Goal: Task Accomplishment & Management: Complete application form

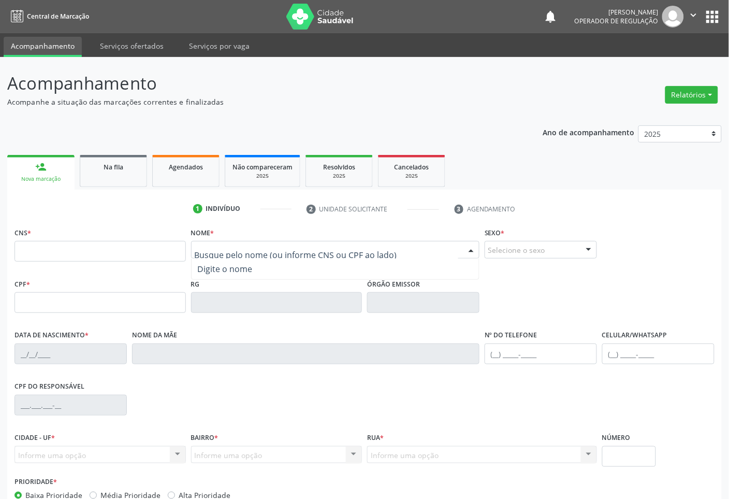
paste input "[PERSON_NAME]"
type input "[PERSON_NAME]"
drag, startPoint x: 113, startPoint y: 221, endPoint x: 140, endPoint y: 266, distance: 52.1
click at [114, 223] on div "1 Indivíduo 2 Unidade solicitante 3 Agendamento CNS * Nome * Busque pelo nome (…" at bounding box center [364, 377] width 715 height 354
click at [140, 266] on fieldset "CNS *" at bounding box center [100, 247] width 171 height 44
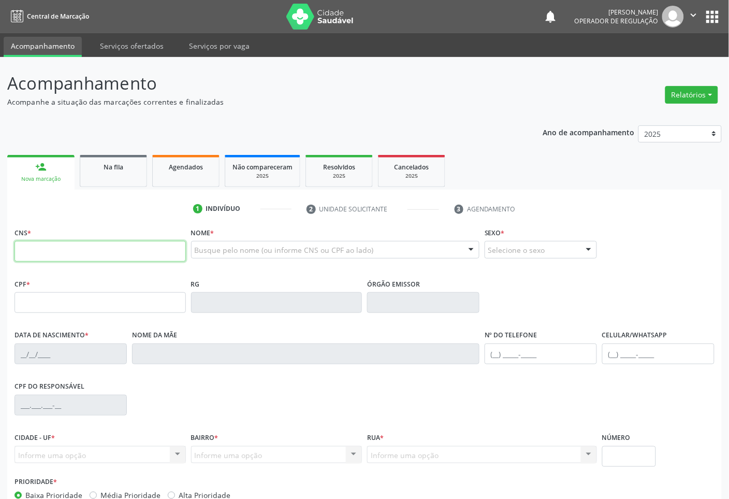
click at [135, 255] on input "text" at bounding box center [100, 251] width 171 height 21
paste input "701 8002 6609 0171"
type input "701 8002 6609 0171"
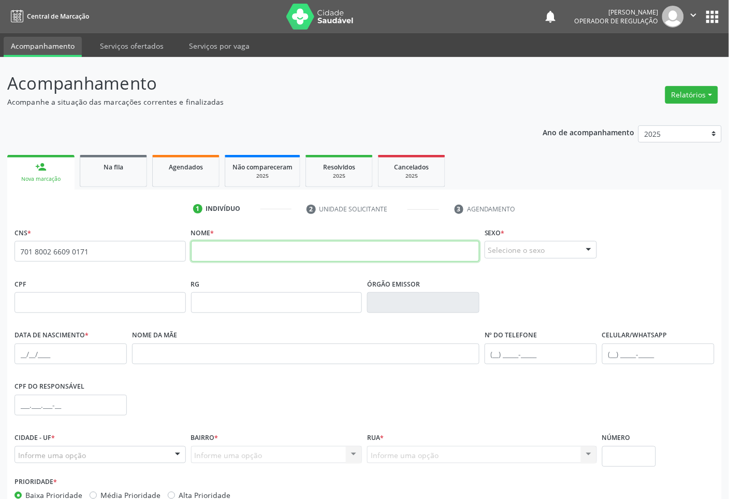
click at [225, 251] on input "text" at bounding box center [335, 251] width 289 height 21
paste input "[PERSON_NAME]"
click at [213, 255] on input "[PERSON_NAME]" at bounding box center [335, 251] width 289 height 21
type input "[PERSON_NAME]"
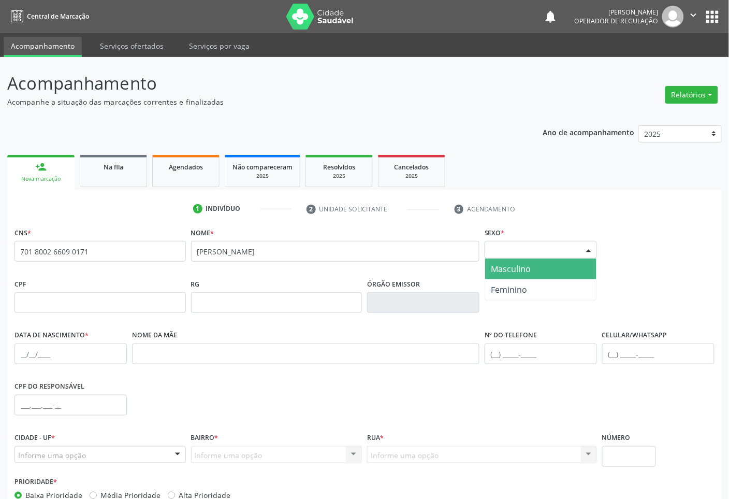
click at [557, 256] on div "Selecione o sexo" at bounding box center [541, 250] width 112 height 18
click at [550, 270] on span "Masculino" at bounding box center [540, 269] width 111 height 21
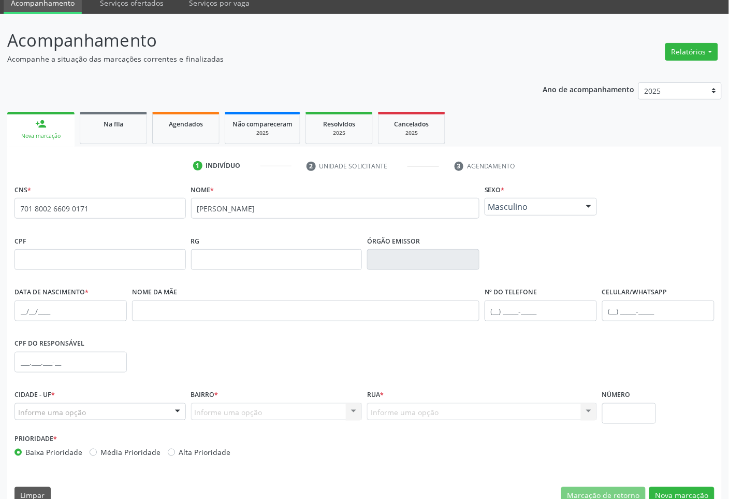
scroll to position [63, 0]
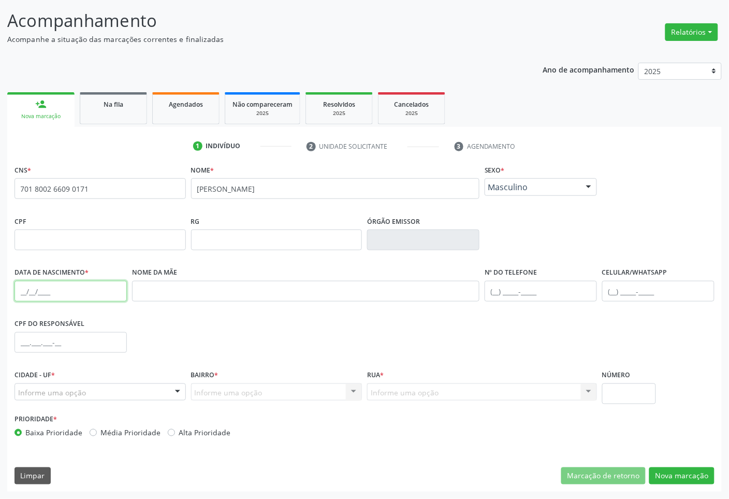
click at [62, 290] on input "text" at bounding box center [71, 291] width 112 height 21
type input "[DATE]"
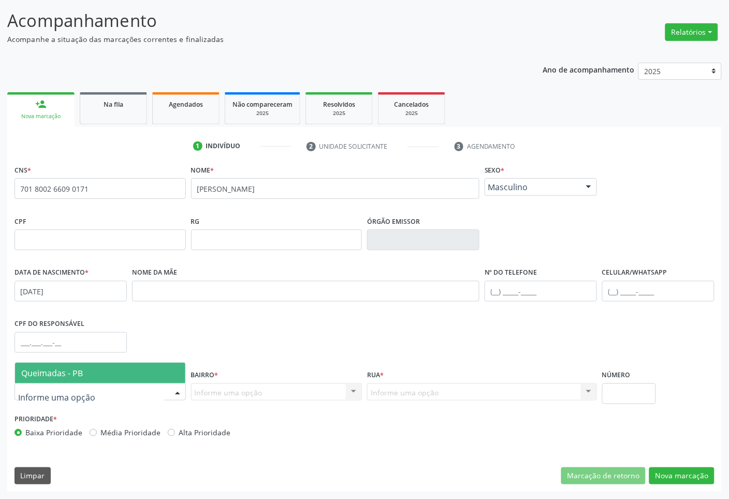
click at [121, 398] on div at bounding box center [100, 392] width 171 height 18
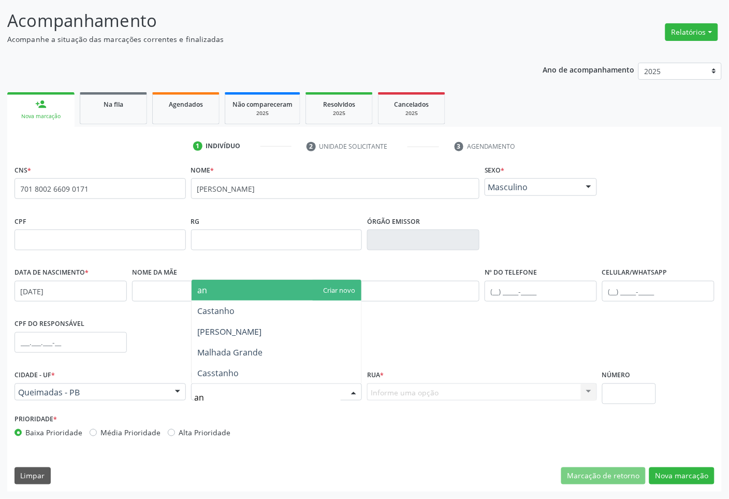
type input "ani"
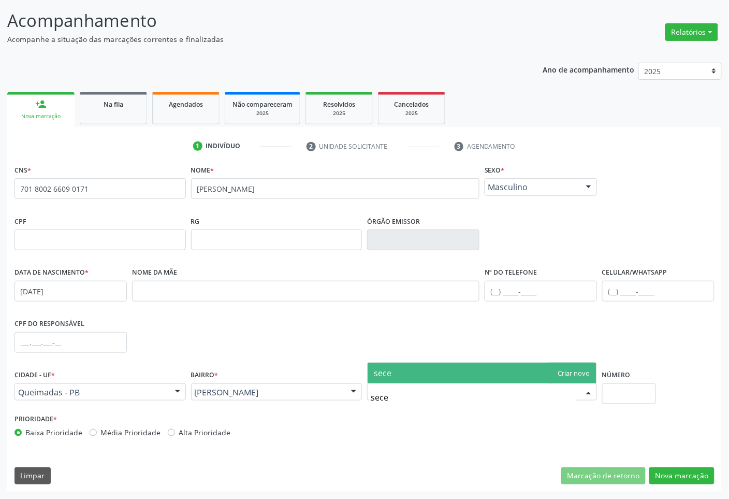
type input "sece"
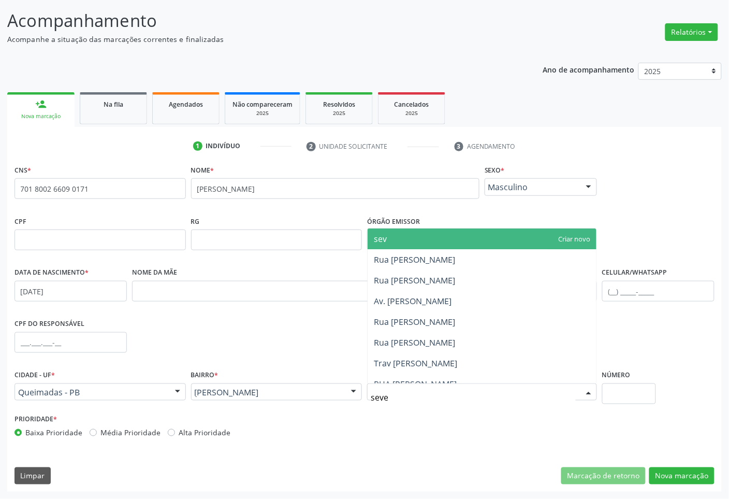
type input "sever"
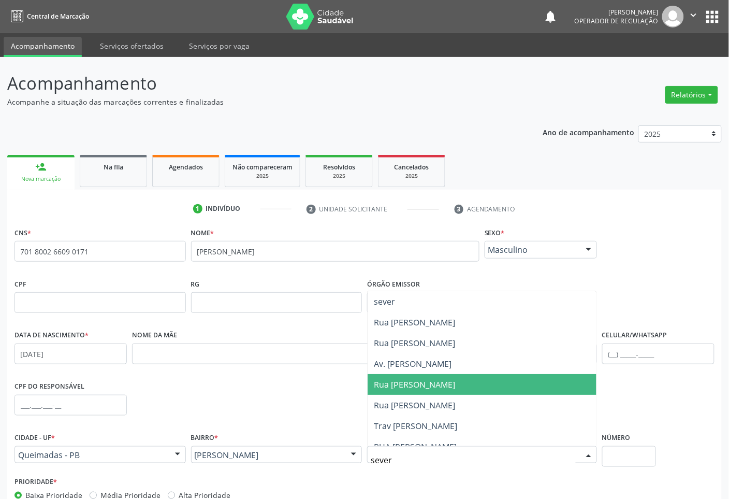
scroll to position [11, 0]
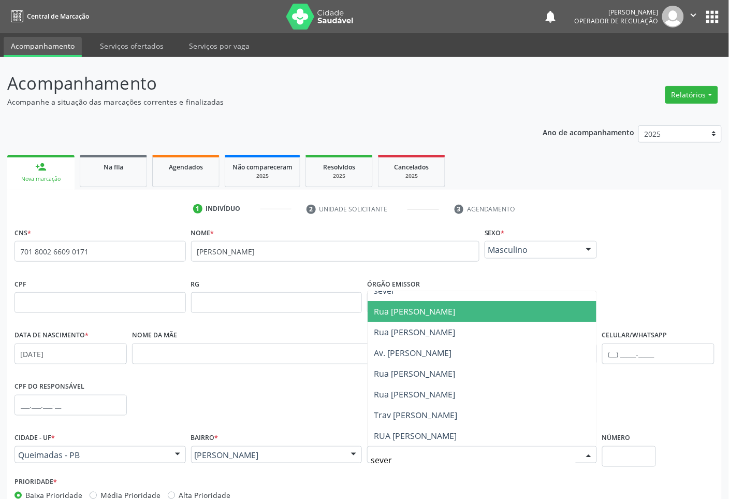
click at [455, 309] on span "Rua [PERSON_NAME]" at bounding box center [414, 311] width 81 height 11
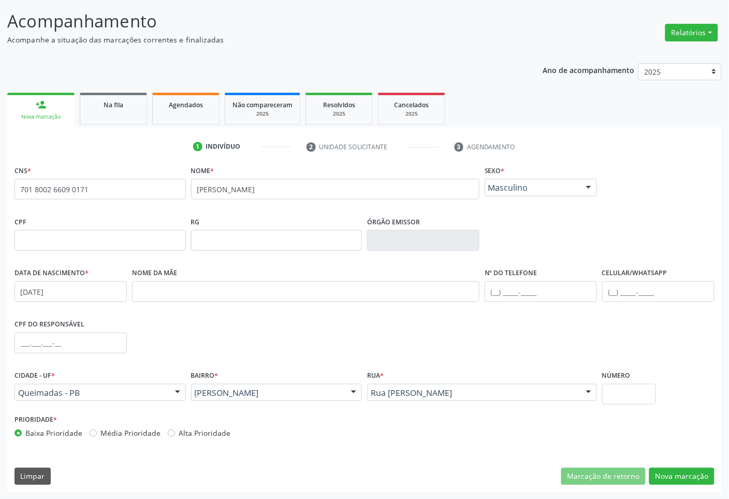
scroll to position [63, 0]
click at [688, 473] on button "Nova marcação" at bounding box center [682, 476] width 65 height 18
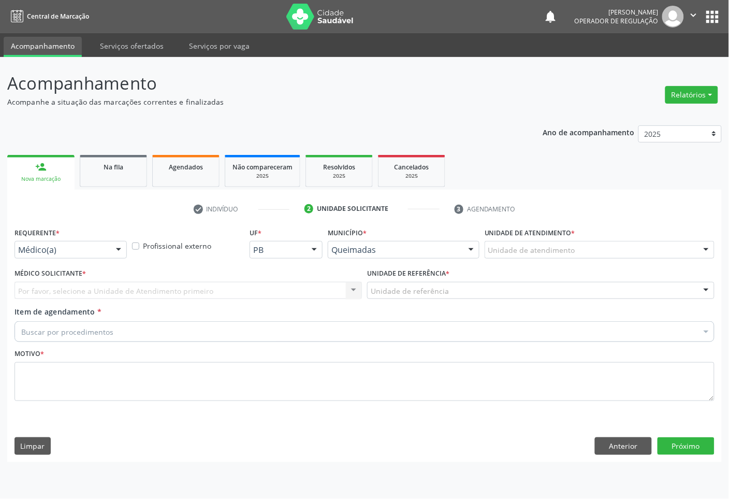
scroll to position [0, 0]
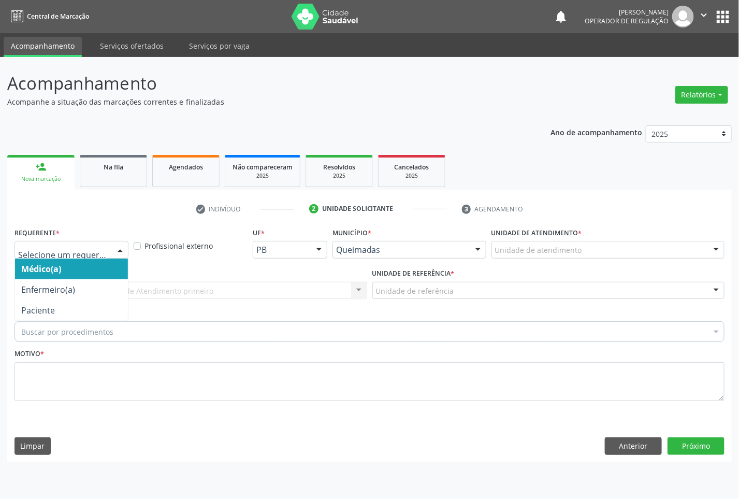
click at [107, 253] on div at bounding box center [72, 250] width 114 height 18
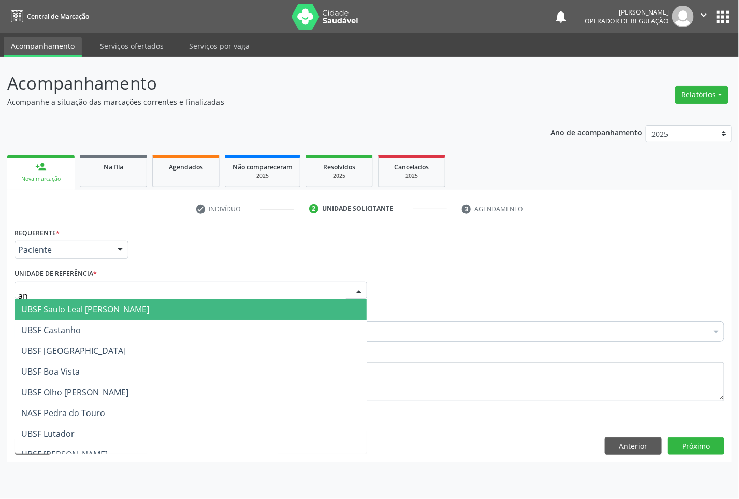
type input "ani"
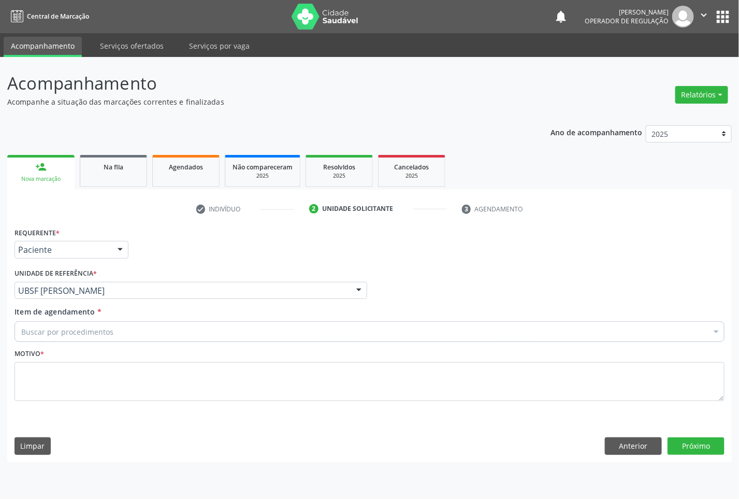
paste input "OFTALMOLOGISTA"
drag, startPoint x: 285, startPoint y: 332, endPoint x: 305, endPoint y: 341, distance: 21.8
click at [285, 332] on div "Buscar por procedimentos" at bounding box center [370, 331] width 710 height 21
type input "OFTALMOLOGISTA"
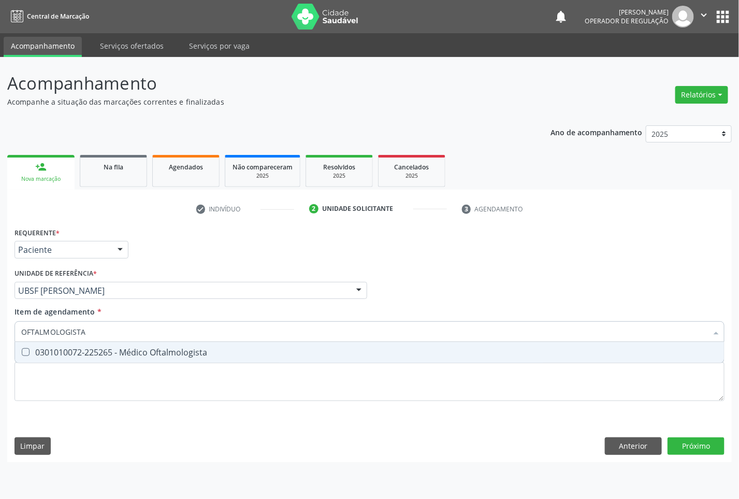
click at [339, 351] on div "0301010072-225265 - Médico Oftalmologista" at bounding box center [369, 352] width 697 height 8
checkbox Oftalmologista "true"
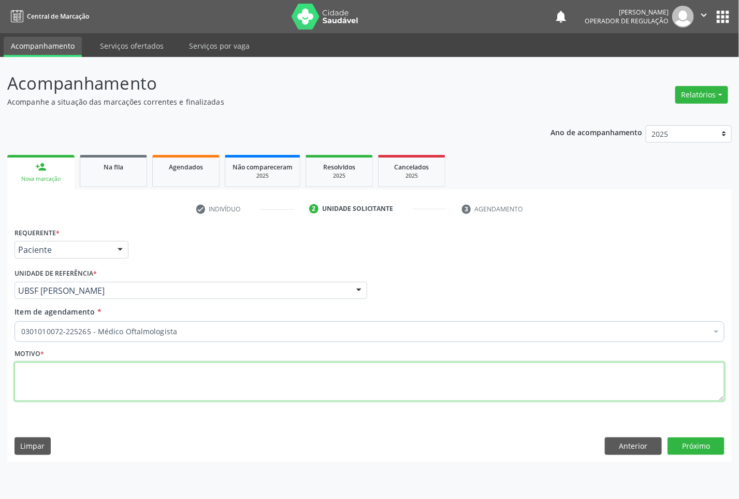
paste textarea "CONSULTA 07/2025"
click at [288, 386] on textarea at bounding box center [370, 381] width 710 height 39
type textarea "CONSULTA 07/2025"
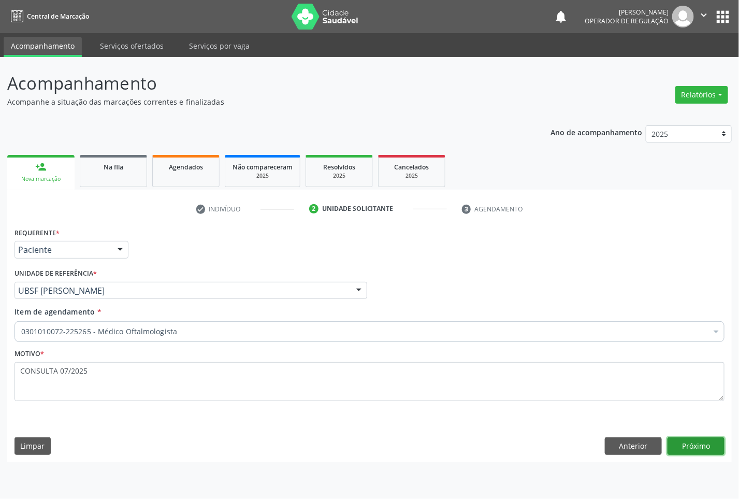
click at [677, 448] on button "Próximo" at bounding box center [696, 446] width 57 height 18
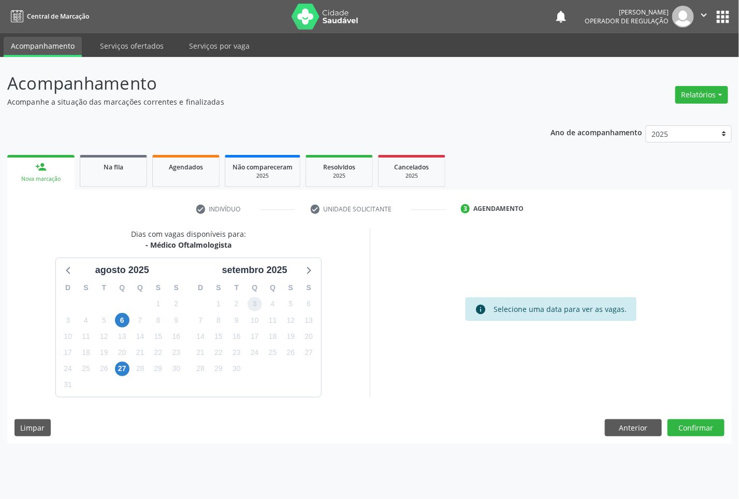
click at [259, 304] on span "3" at bounding box center [255, 304] width 15 height 15
click at [706, 425] on button "Confirmar" at bounding box center [696, 428] width 57 height 18
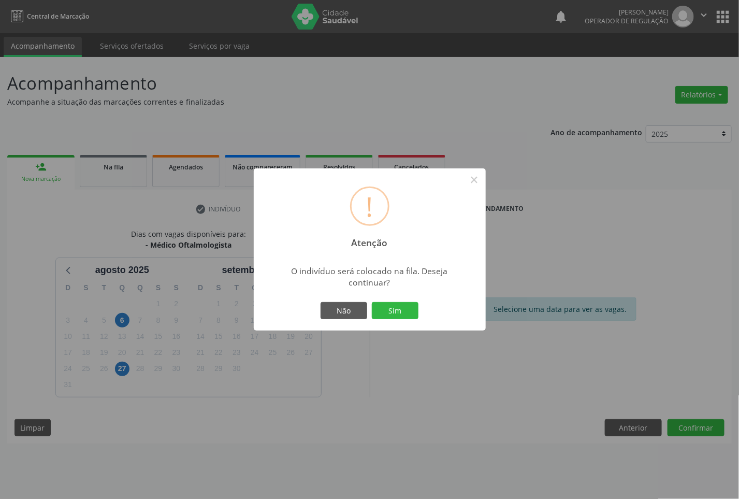
click at [372, 302] on button "Sim" at bounding box center [395, 311] width 47 height 18
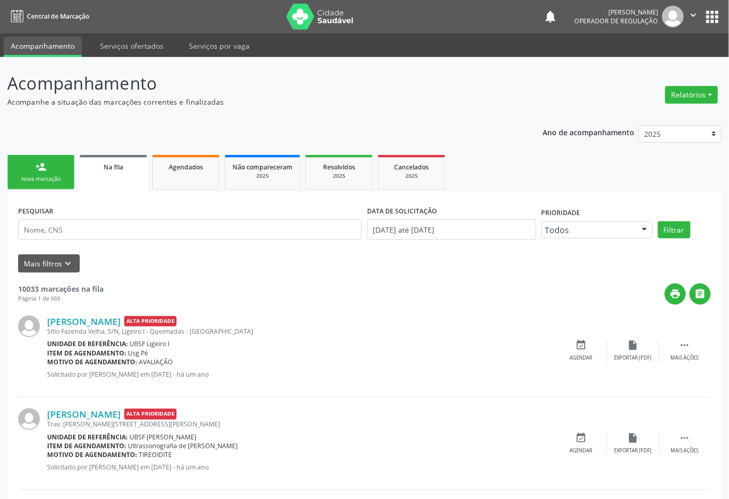
click at [50, 176] on div "Nova marcação" at bounding box center [41, 179] width 52 height 8
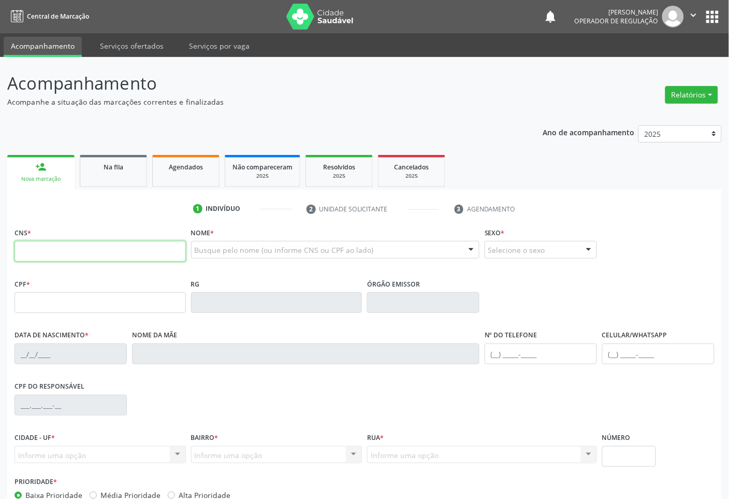
click at [88, 251] on input "text" at bounding box center [100, 251] width 171 height 21
type input "700 0047 7045 8406"
type input "136.767.694-06"
type input "[DATE]"
type input "[PERSON_NAME]"
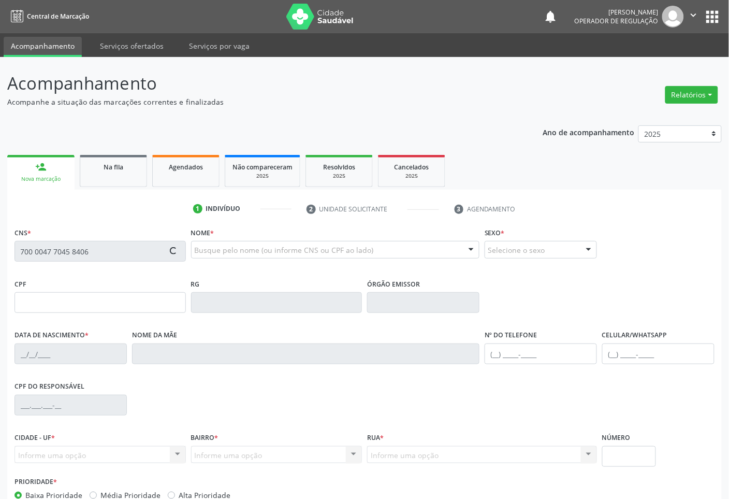
type input "[PHONE_NUMBER]"
type input "044.936.374-04"
type input "47"
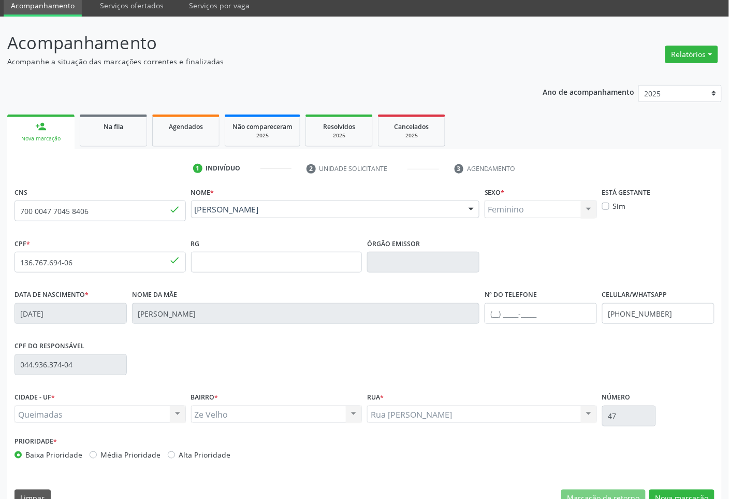
scroll to position [63, 0]
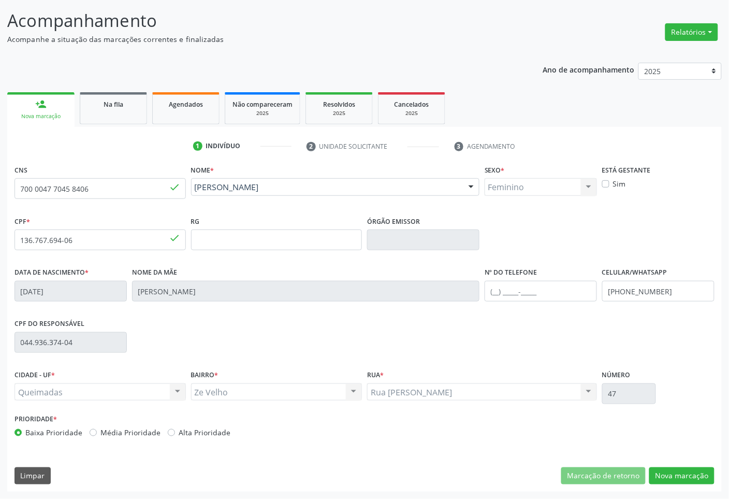
click at [685, 485] on div "CNS 700 0047 7045 8406 done Nome * [PERSON_NAME] [PERSON_NAME] CNS: 700 0047 70…" at bounding box center [364, 326] width 715 height 329
drag, startPoint x: 682, startPoint y: 477, endPoint x: 672, endPoint y: 444, distance: 34.6
click at [682, 474] on button "Nova marcação" at bounding box center [682, 476] width 65 height 18
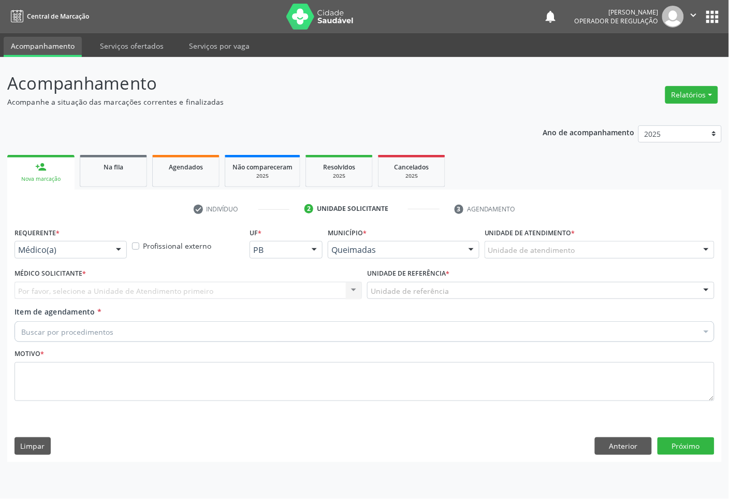
scroll to position [0, 0]
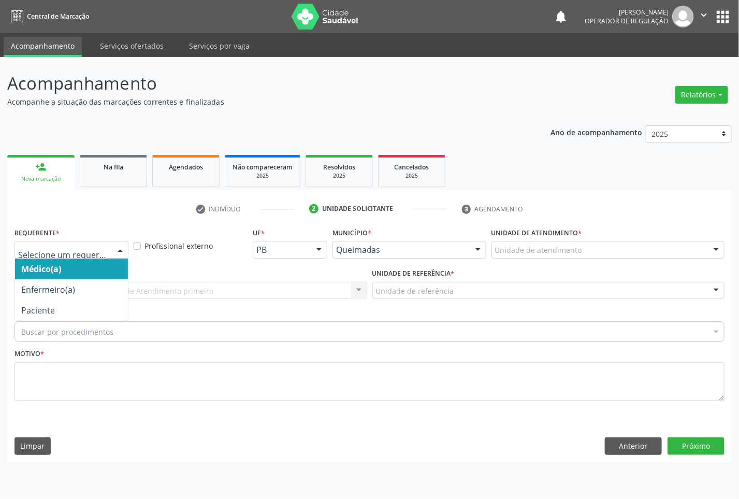
drag, startPoint x: 65, startPoint y: 252, endPoint x: 74, endPoint y: 302, distance: 51.0
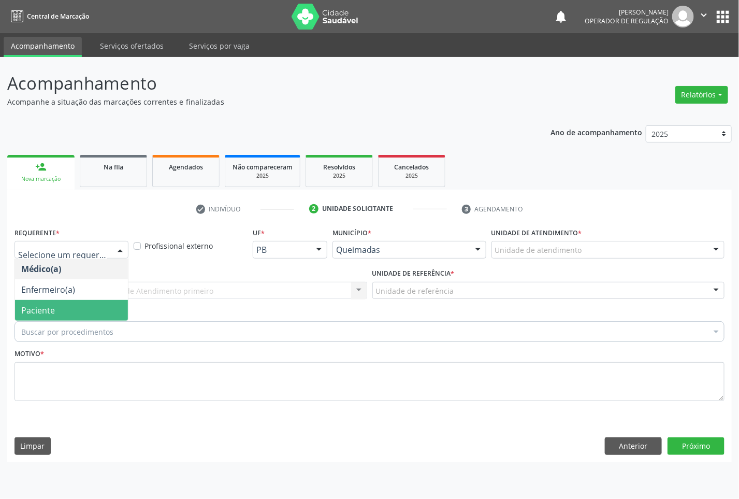
click at [74, 304] on span "Paciente" at bounding box center [71, 310] width 113 height 21
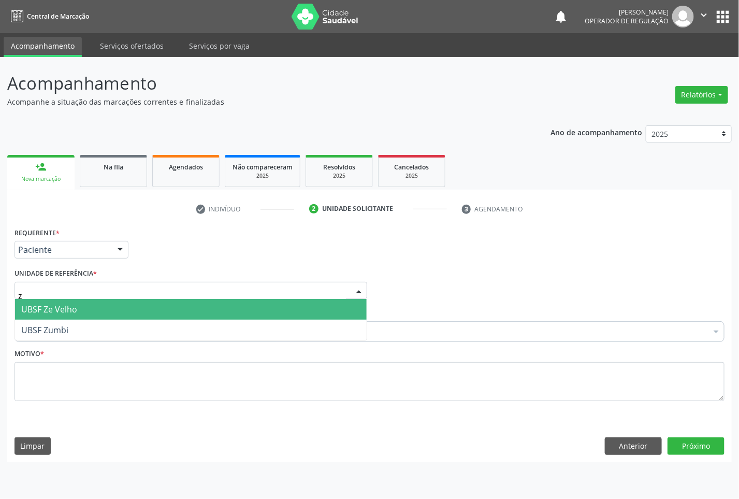
type input "ze"
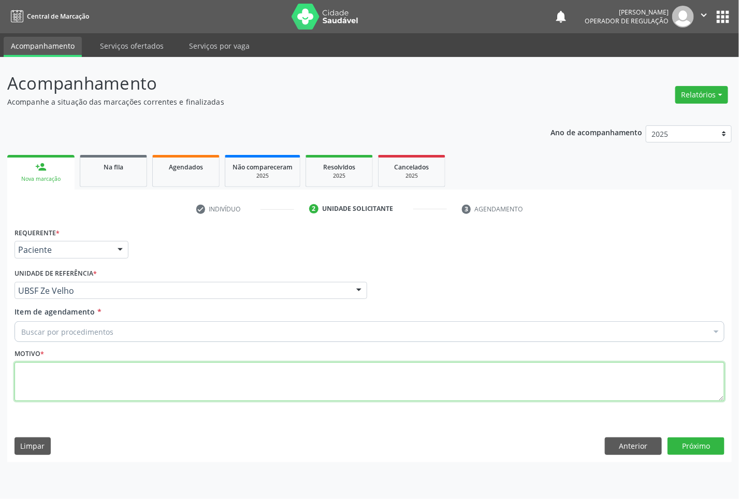
paste textarea "CONSULTA 07/2025"
type textarea "CONSULTA 07/2025"
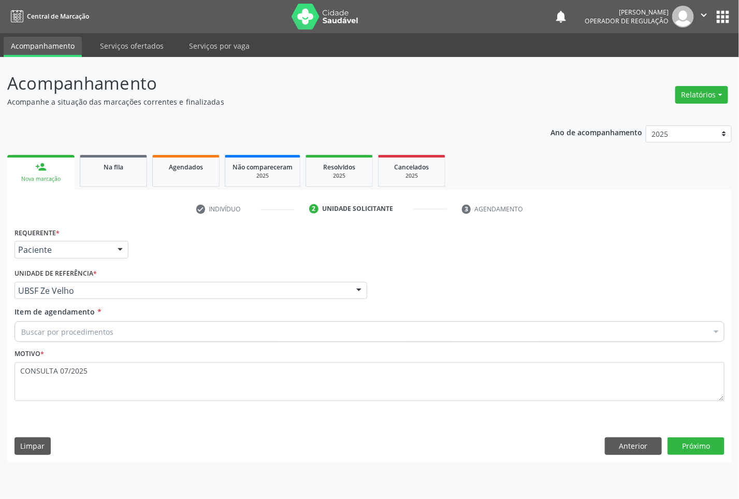
paste input "OFTALMOLOGISTA"
click at [218, 333] on div "Buscar por procedimentos" at bounding box center [370, 331] width 710 height 21
type input "OFTALMOLOGISTA"
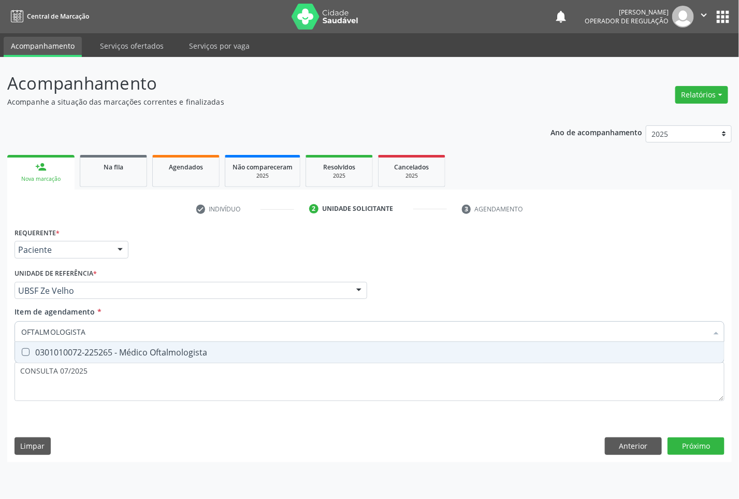
click at [229, 346] on span "0301010072-225265 - Médico Oftalmologista" at bounding box center [369, 352] width 709 height 21
checkbox Oftalmologista "true"
click at [700, 450] on div "Requerente * Paciente Médico(a) Enfermeiro(a) Paciente Nenhum resultado encontr…" at bounding box center [369, 343] width 725 height 237
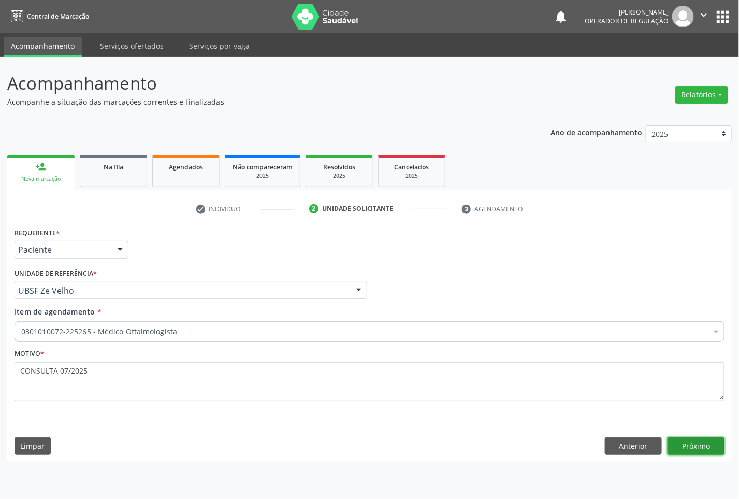
click at [684, 449] on button "Próximo" at bounding box center [696, 446] width 57 height 18
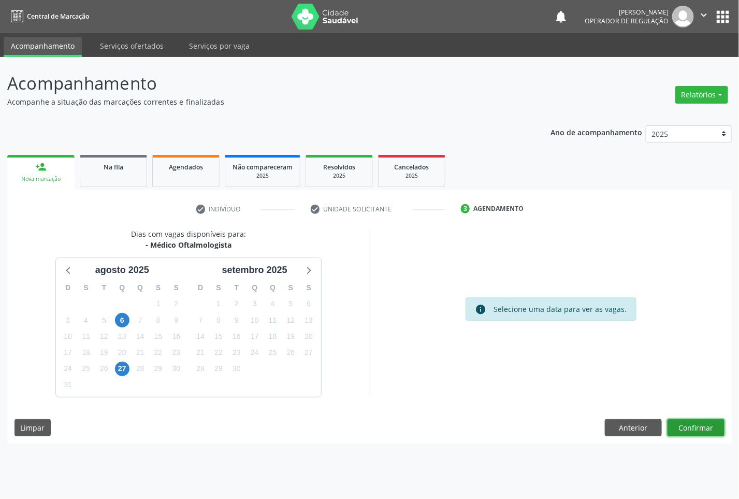
click at [701, 425] on button "Confirmar" at bounding box center [696, 428] width 57 height 18
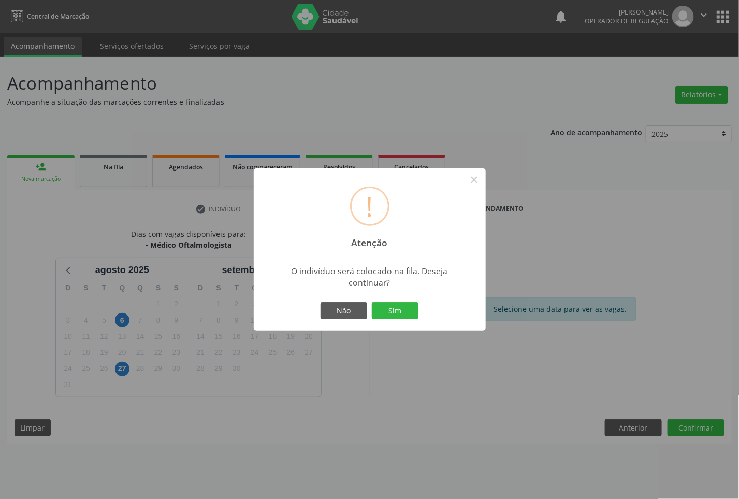
click at [372, 302] on button "Sim" at bounding box center [395, 311] width 47 height 18
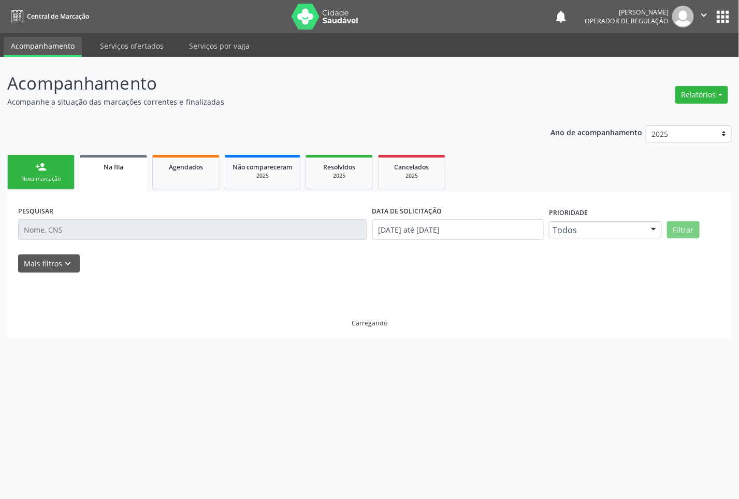
click at [50, 176] on div "Nova marcação" at bounding box center [41, 179] width 52 height 8
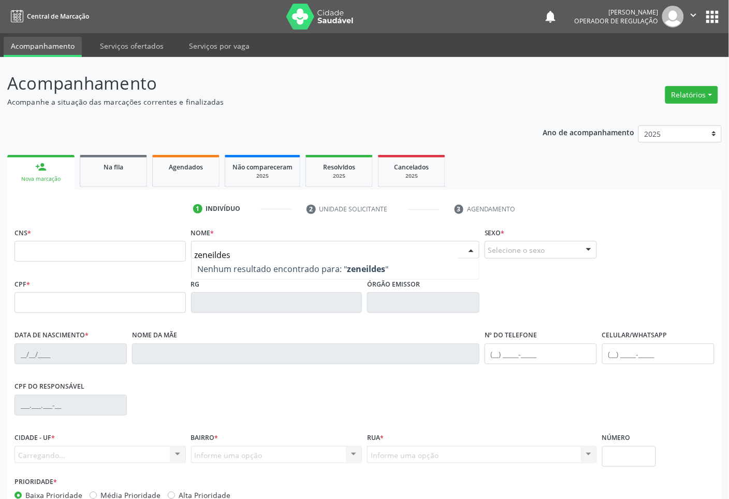
type input "zeneilde"
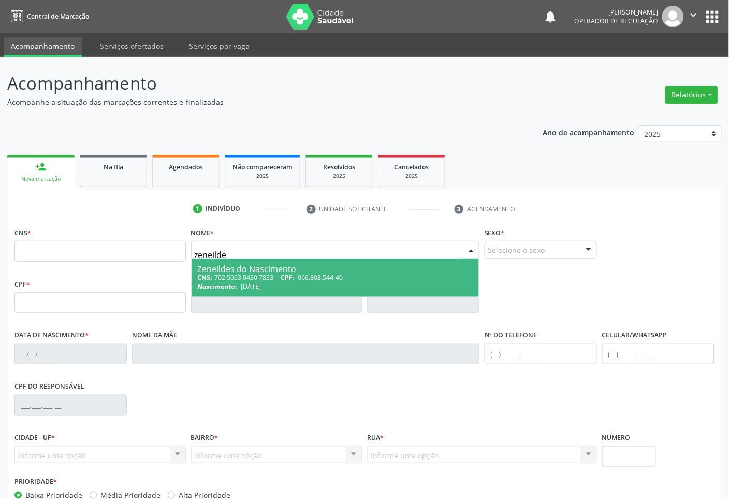
click at [257, 279] on div "CNS: 702 5063 0430 7833 CPF: 066.808.544-40" at bounding box center [336, 277] width 276 height 9
type input "702 5063 0430 7833"
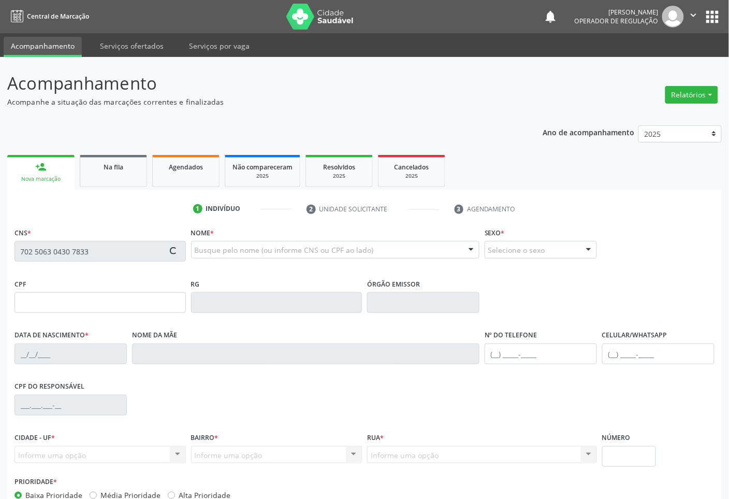
type input "066.808.544-40"
type input "[DATE]"
type input "[PERSON_NAME] do Nasci Ento"
type input "[PHONE_NUMBER]"
type input "S/N"
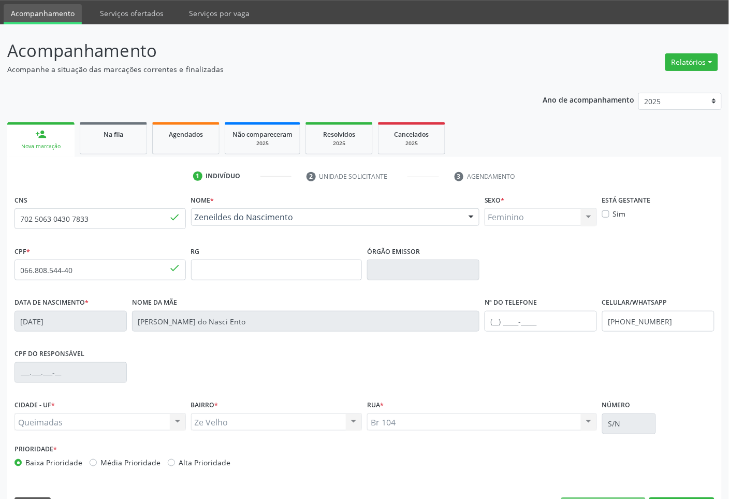
scroll to position [63, 0]
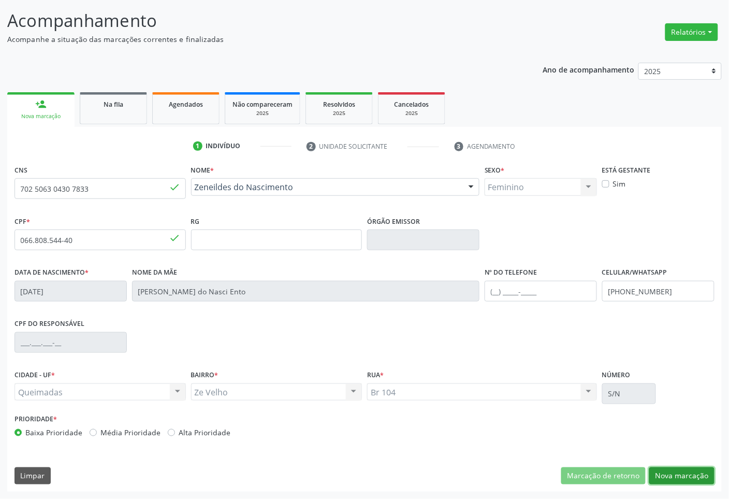
drag, startPoint x: 689, startPoint y: 475, endPoint x: 675, endPoint y: 449, distance: 30.1
click at [687, 467] on button "Nova marcação" at bounding box center [682, 476] width 65 height 18
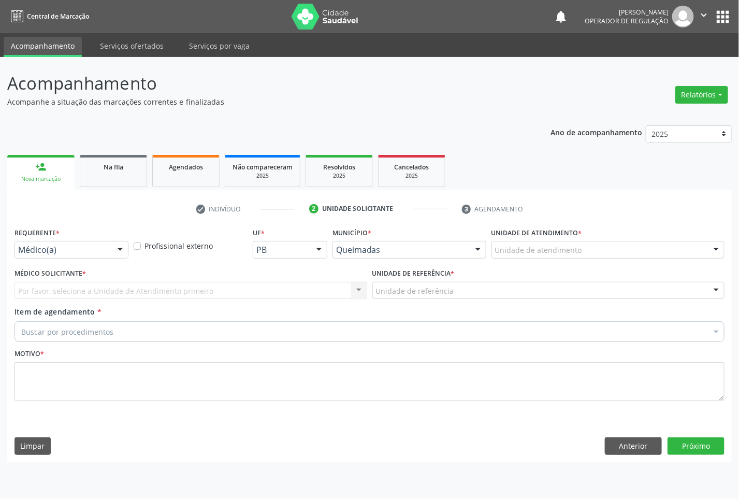
click at [114, 245] on div at bounding box center [120, 250] width 16 height 18
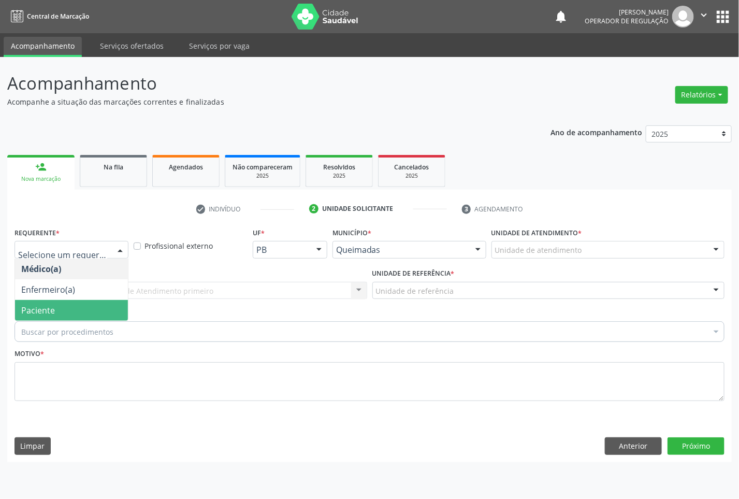
drag, startPoint x: 111, startPoint y: 311, endPoint x: 132, endPoint y: 302, distance: 22.7
click at [111, 310] on span "Paciente" at bounding box center [71, 310] width 113 height 21
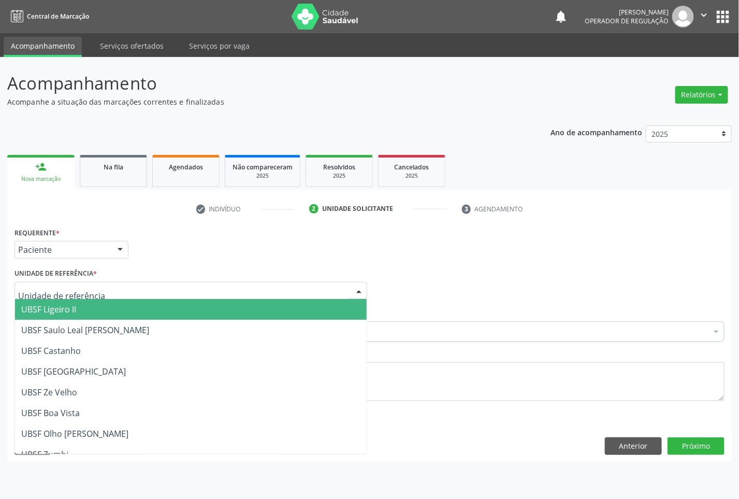
click at [154, 291] on div at bounding box center [191, 291] width 353 height 18
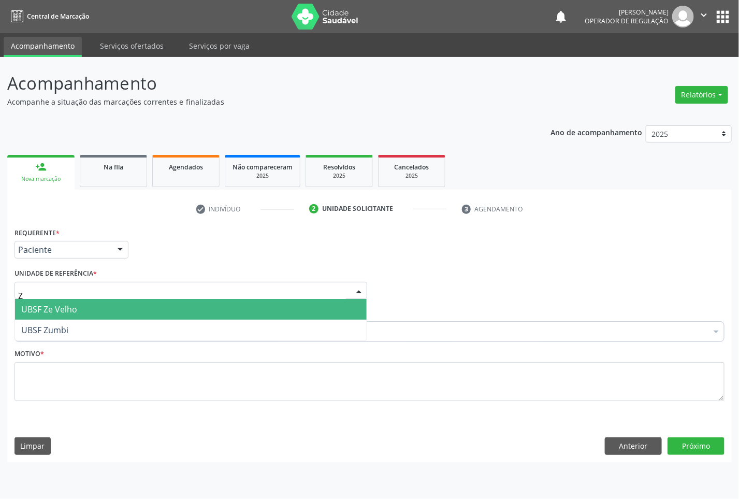
type input "ZE"
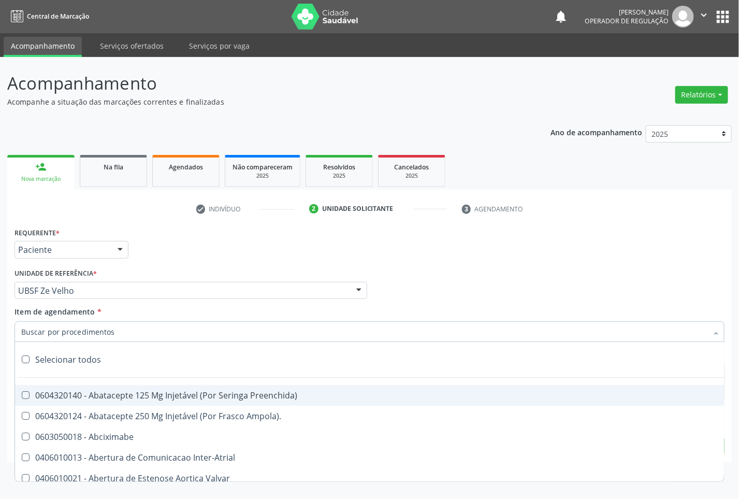
paste input "OFTALMOLOGISTA"
type input "OFTALMOLOGISTA"
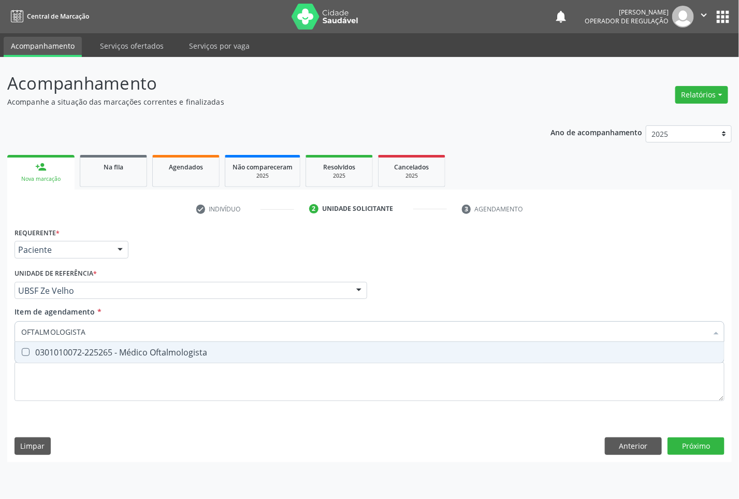
click at [208, 354] on div "0301010072-225265 - Médico Oftalmologista" at bounding box center [369, 352] width 697 height 8
checkbox Oftalmologista "true"
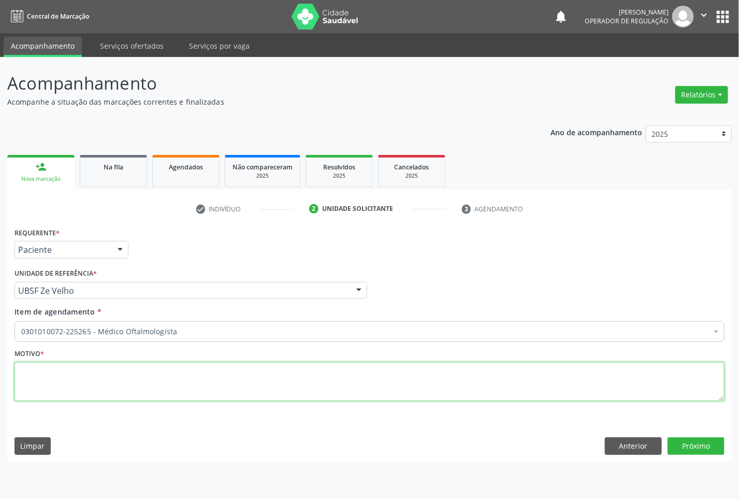
click at [517, 364] on textarea at bounding box center [370, 381] width 710 height 39
paste textarea "CONSULTA 07/2025"
type textarea "CONSULTA 07/2025"
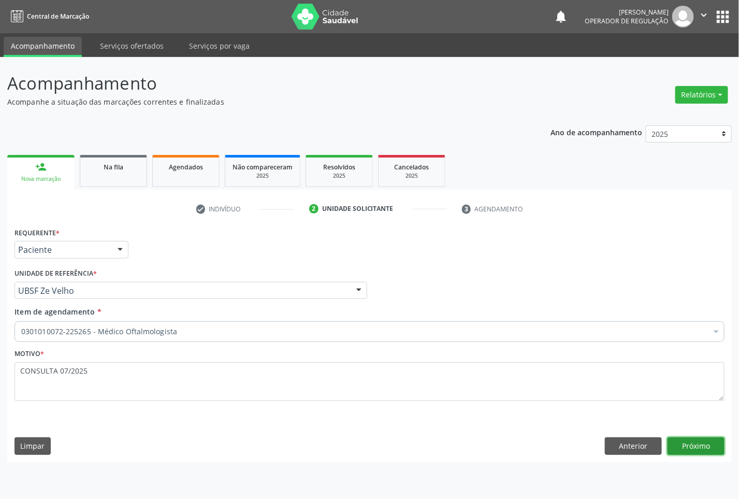
click at [680, 449] on button "Próximo" at bounding box center [696, 446] width 57 height 18
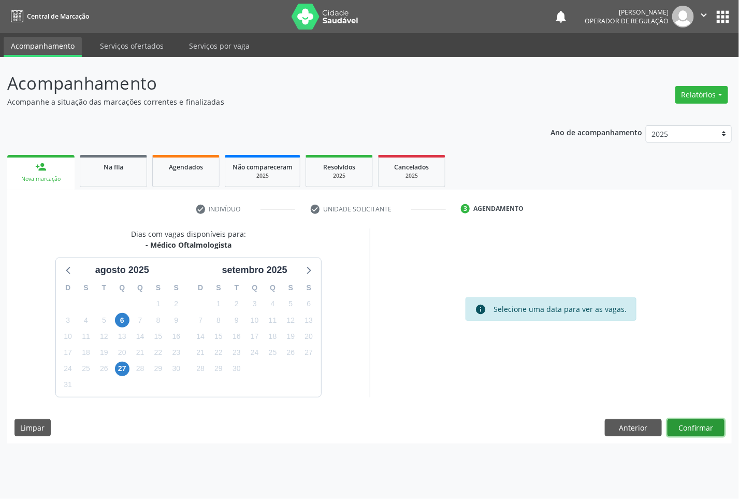
click at [700, 431] on button "Confirmar" at bounding box center [696, 428] width 57 height 18
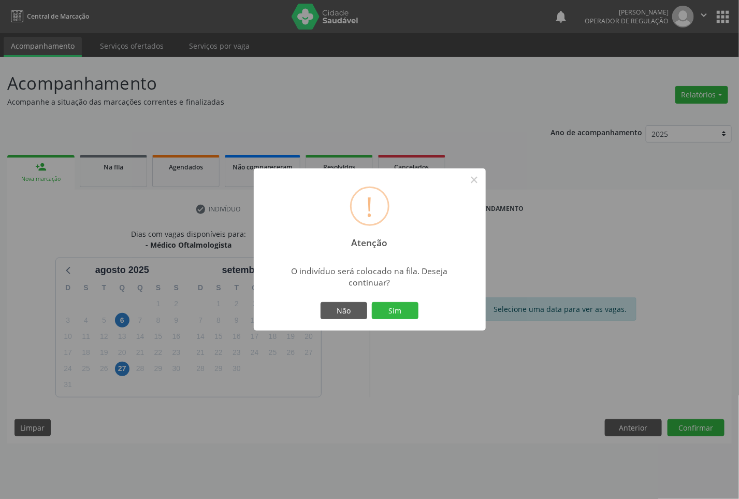
click at [372, 302] on button "Sim" at bounding box center [395, 311] width 47 height 18
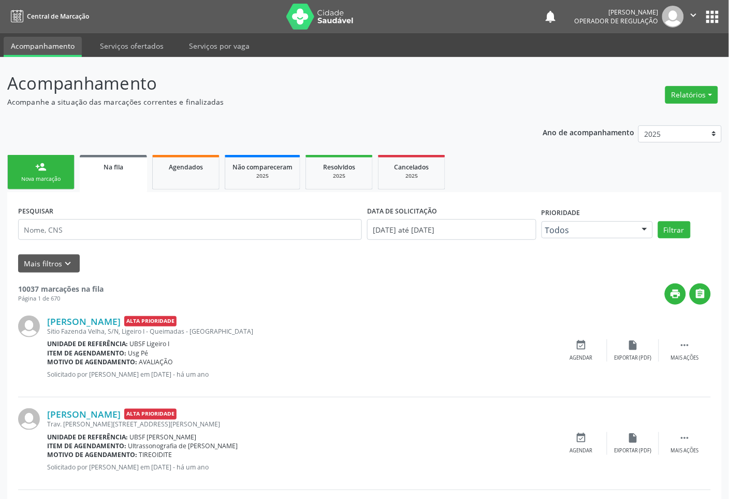
click at [53, 176] on div "Nova marcação" at bounding box center [41, 179] width 52 height 8
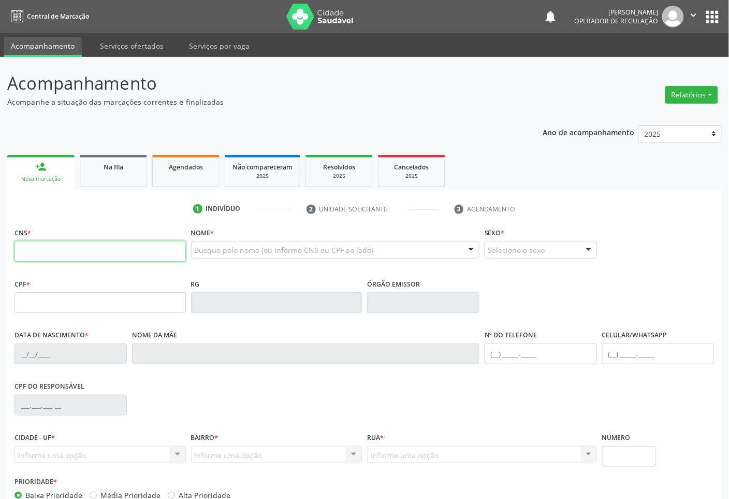
click at [87, 252] on input "text" at bounding box center [100, 251] width 171 height 21
type input "706 0033 2566 6047"
type input "028.196.904-32"
type input "[DATE]"
type input "[PERSON_NAME]"
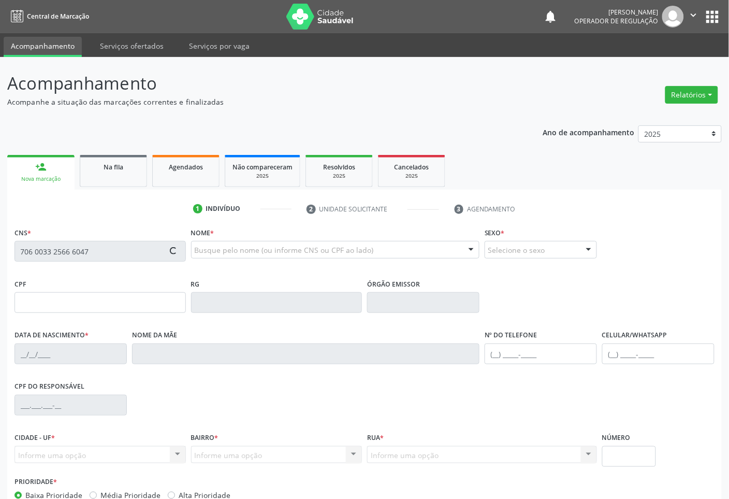
type input "[PHONE_NUMBER]"
type input "S/N"
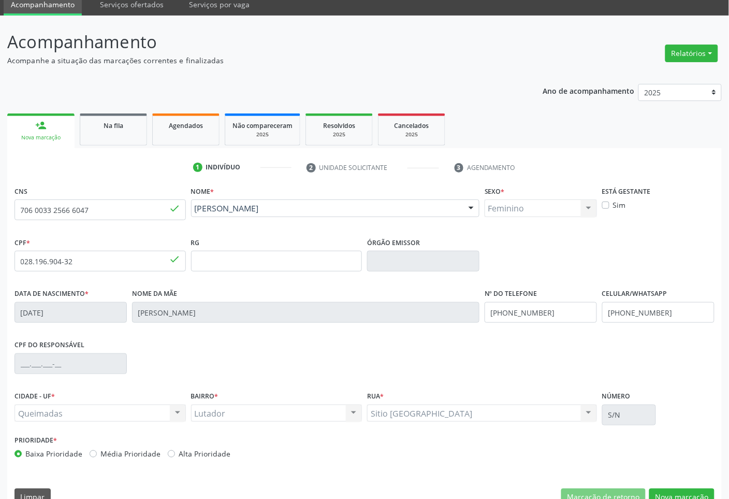
scroll to position [63, 0]
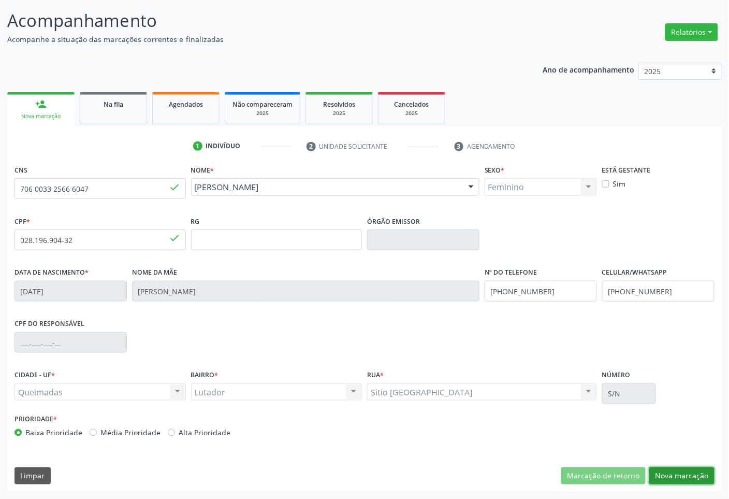
click at [684, 473] on button "Nova marcação" at bounding box center [682, 476] width 65 height 18
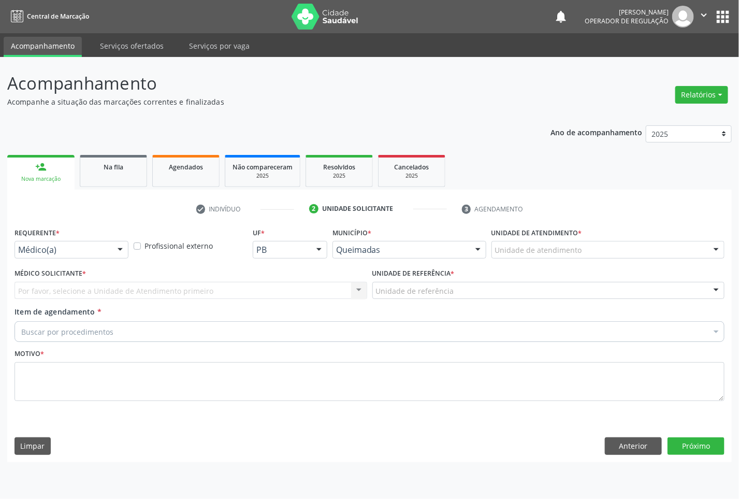
drag, startPoint x: 78, startPoint y: 267, endPoint x: 73, endPoint y: 252, distance: 15.7
click at [76, 266] on label "Médico Solicitante *" at bounding box center [50, 274] width 71 height 16
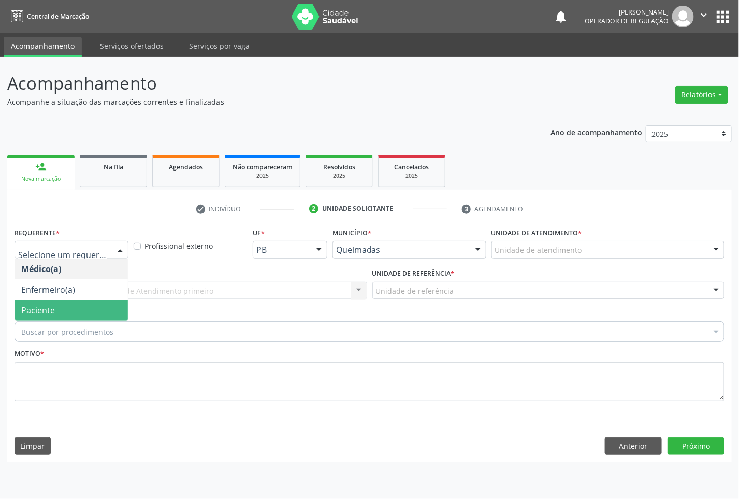
click at [83, 312] on span "Paciente" at bounding box center [71, 310] width 113 height 21
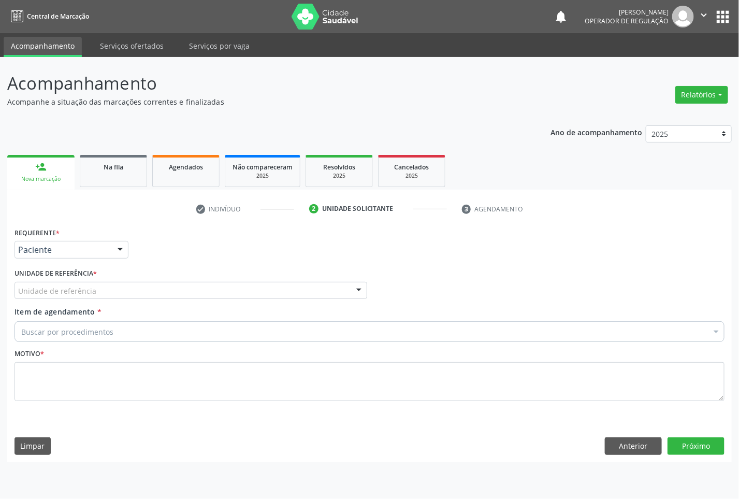
click at [121, 291] on div "Unidade de referência" at bounding box center [191, 291] width 353 height 18
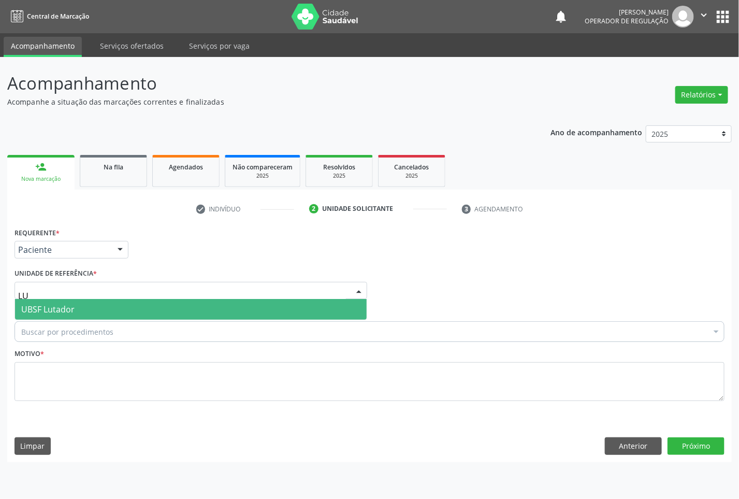
type input "LUT"
click at [121, 302] on span "UBSF Lutador" at bounding box center [191, 309] width 352 height 21
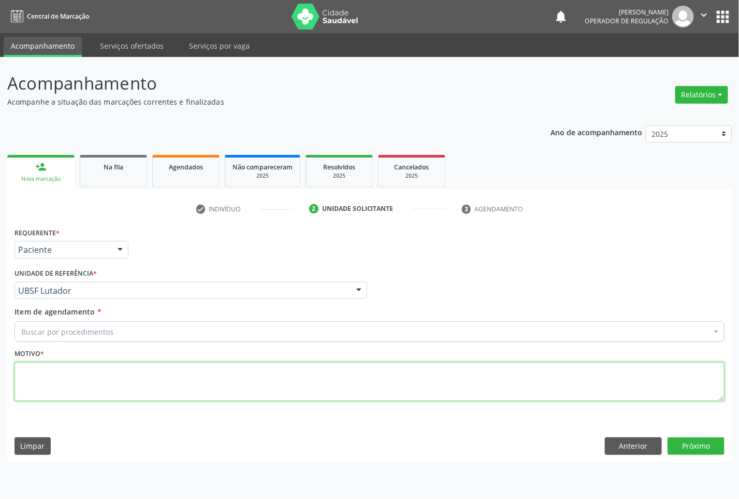
click at [163, 400] on textarea at bounding box center [370, 381] width 710 height 39
paste textarea "CONSULTA 07/2025"
type textarea "CONSULTA 07/2025"
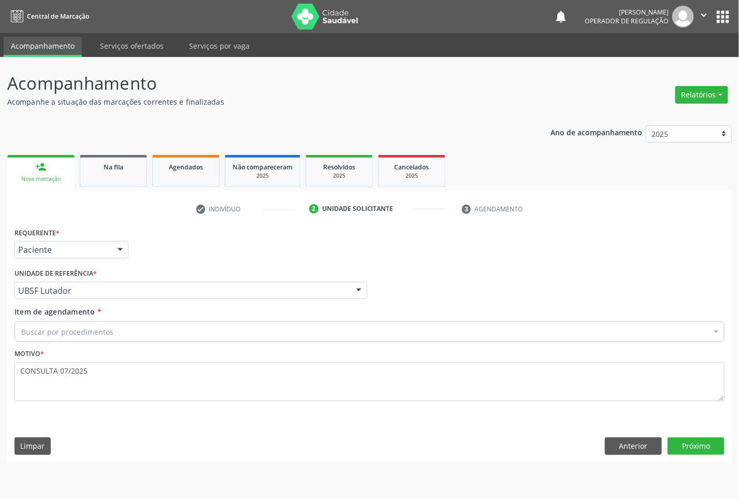
click at [229, 332] on div "Buscar por procedimentos" at bounding box center [370, 331] width 710 height 21
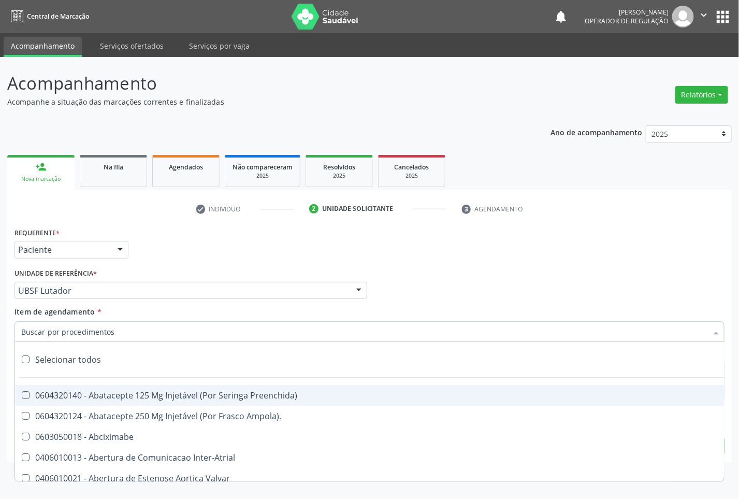
paste input "OFTALMOLOGISTA"
type input "OFTALMOLOGISTA"
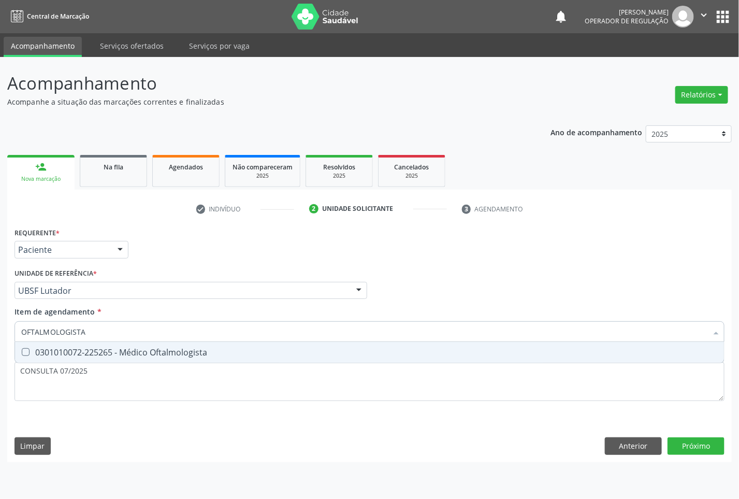
click at [254, 355] on div "0301010072-225265 - Médico Oftalmologista" at bounding box center [369, 352] width 697 height 8
checkbox Oftalmologista "true"
click at [697, 441] on div "Requerente * Paciente Médico(a) Enfermeiro(a) Paciente Nenhum resultado encontr…" at bounding box center [369, 343] width 725 height 237
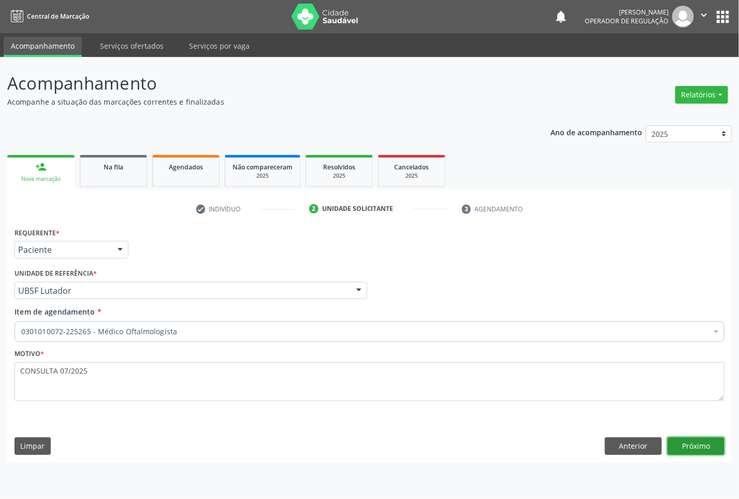
click at [698, 441] on button "Próximo" at bounding box center [696, 446] width 57 height 18
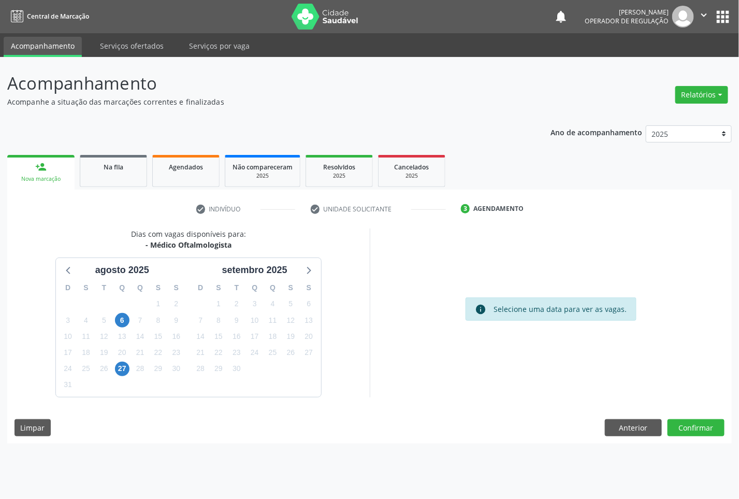
click at [262, 341] on div "17" at bounding box center [255, 336] width 15 height 16
click at [256, 339] on span "17" at bounding box center [255, 336] width 15 height 15
click at [680, 425] on button "Confirmar" at bounding box center [696, 428] width 57 height 18
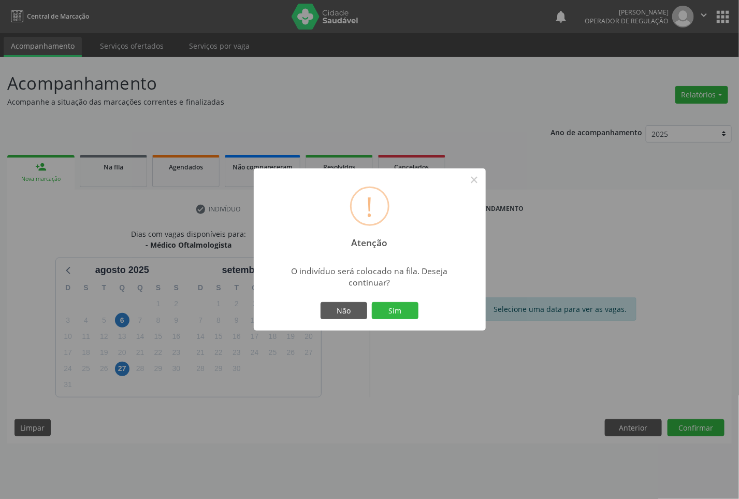
click at [372, 302] on button "Sim" at bounding box center [395, 311] width 47 height 18
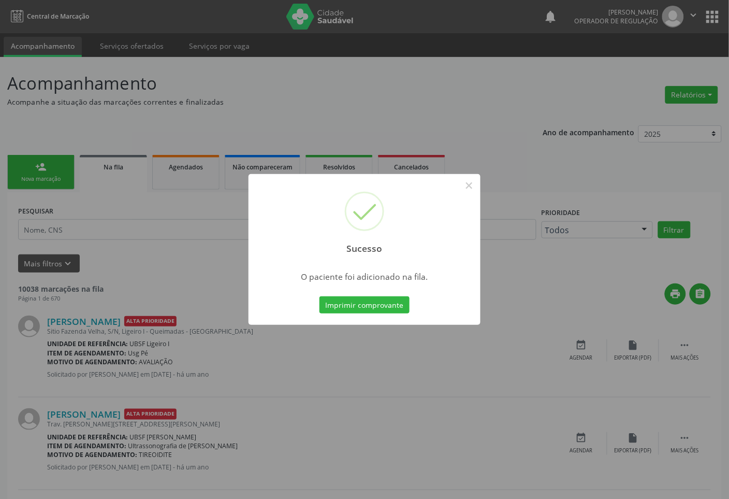
click at [22, 161] on div "Sucesso × O paciente foi adicionado na fila. Imprimir comprovante Cancel" at bounding box center [364, 249] width 729 height 499
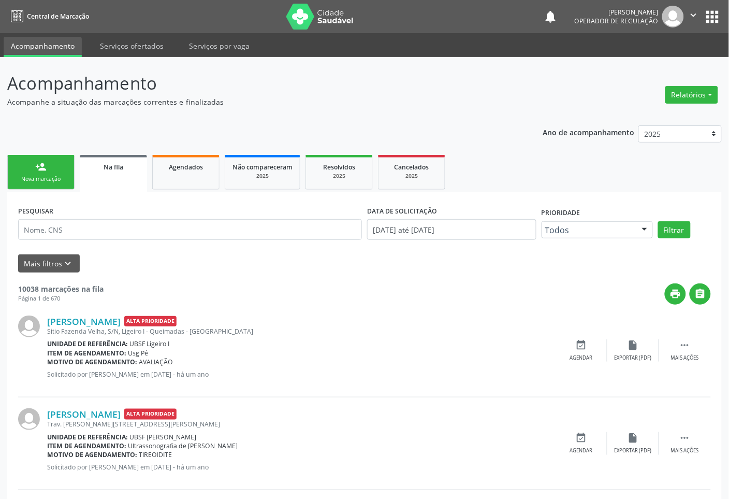
click at [27, 168] on link "person_add Nova marcação" at bounding box center [40, 172] width 67 height 35
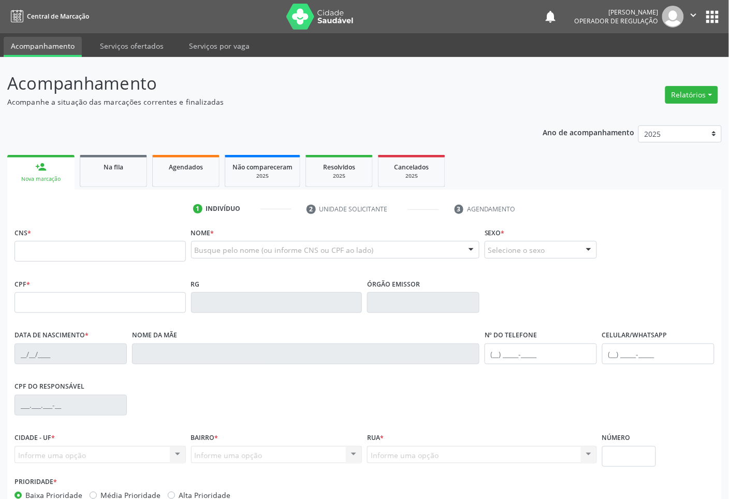
click at [105, 263] on fieldset "CNS *" at bounding box center [100, 247] width 171 height 44
click at [100, 257] on input "text" at bounding box center [100, 251] width 171 height 21
type input "705 4014 1845 2493"
type input "826.624.014-00"
type input "[DATE]"
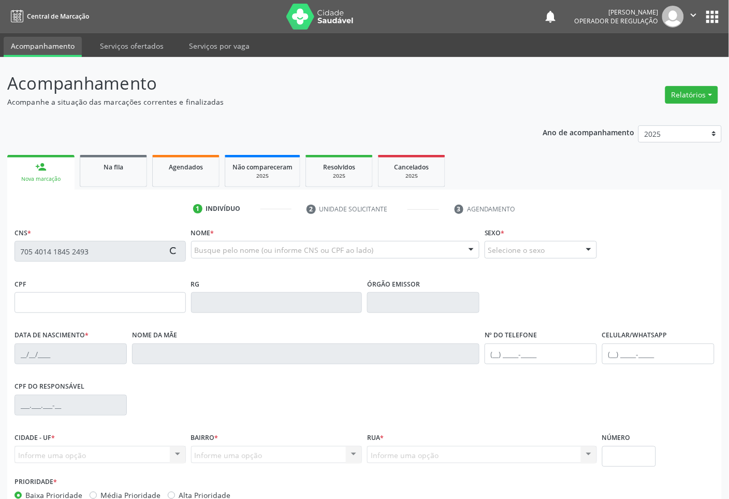
type input "[PERSON_NAME]"
type input "[PHONE_NUMBER]"
type input "61"
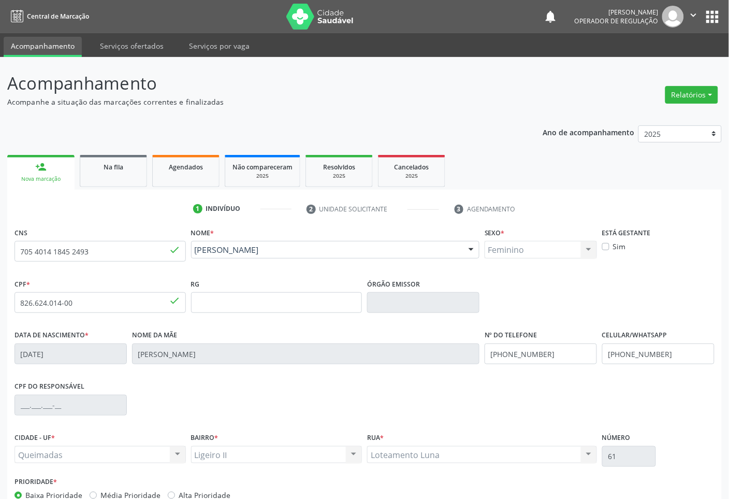
scroll to position [63, 0]
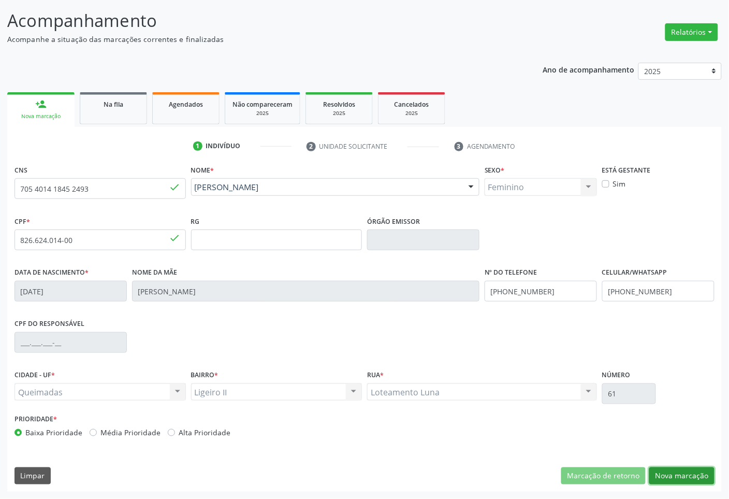
click at [685, 477] on button "Nova marcação" at bounding box center [682, 476] width 65 height 18
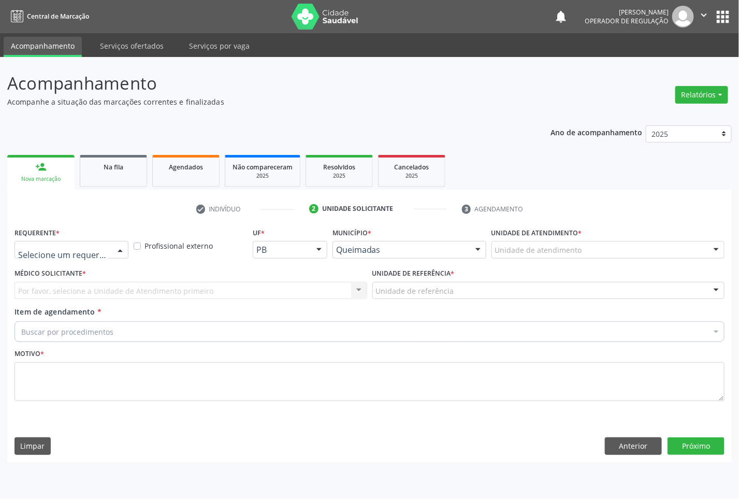
click at [67, 241] on div at bounding box center [72, 250] width 114 height 18
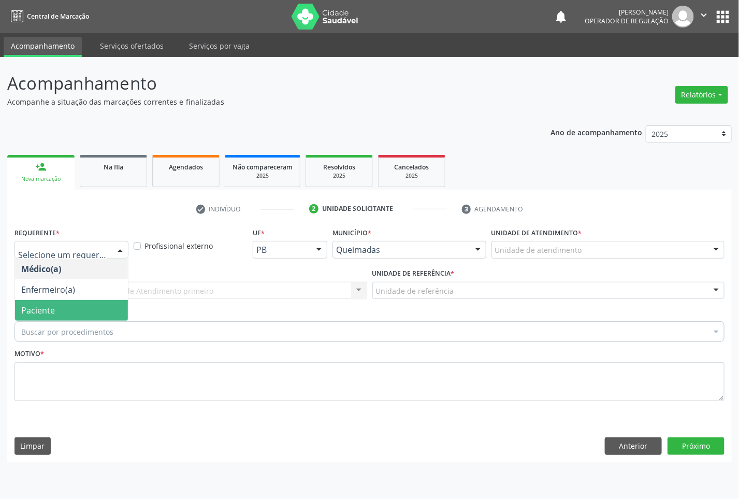
drag, startPoint x: 80, startPoint y: 306, endPoint x: 152, endPoint y: 289, distance: 73.5
click at [81, 306] on span "Paciente" at bounding box center [71, 310] width 113 height 21
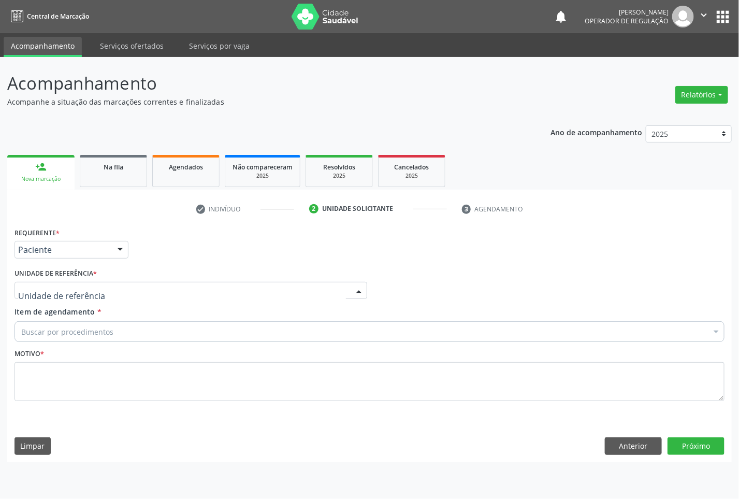
click at [154, 288] on div at bounding box center [191, 291] width 353 height 18
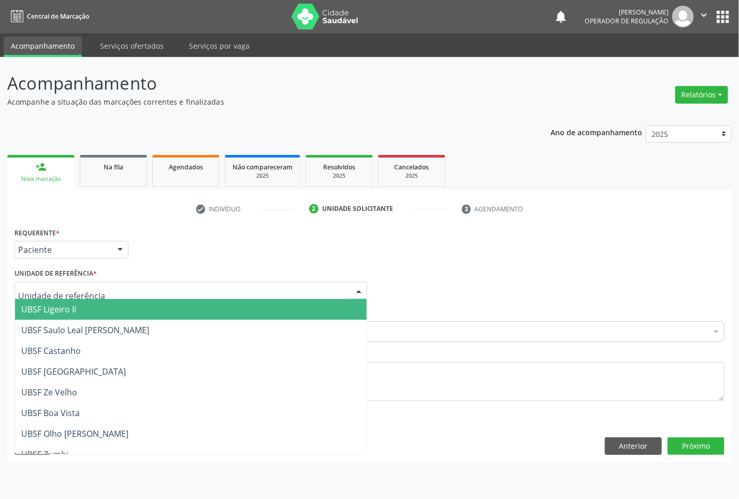
click at [146, 309] on span "UBSF Ligeiro II" at bounding box center [191, 309] width 352 height 21
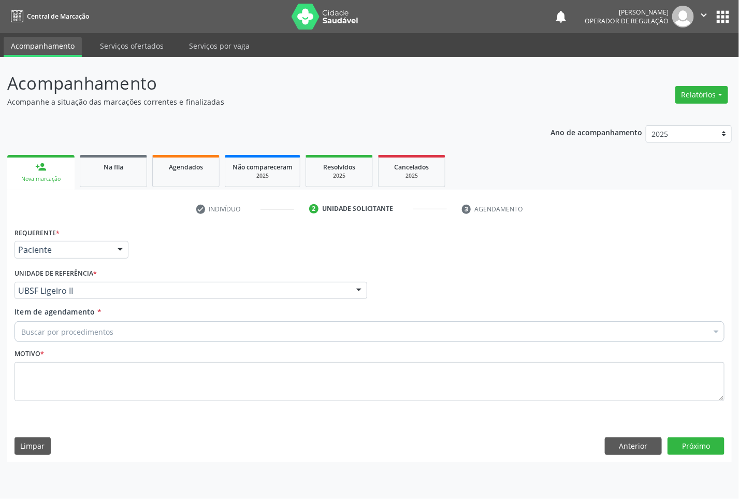
click at [199, 335] on div "Buscar por procedimentos" at bounding box center [370, 331] width 710 height 21
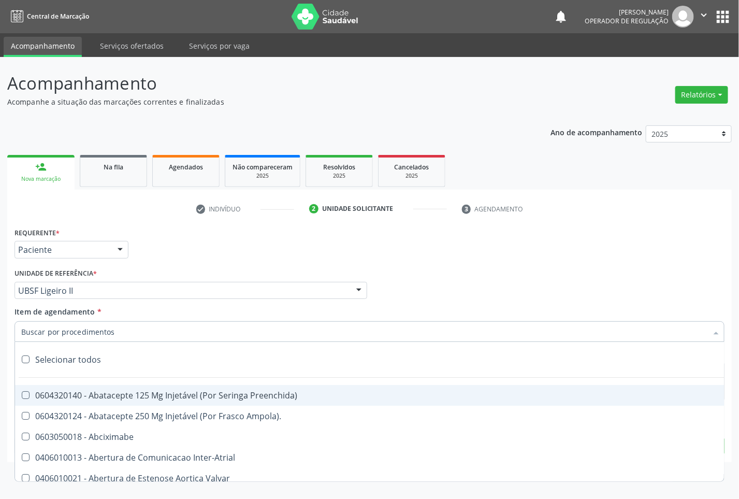
paste input "OFTALMOLOGISTA"
type input "OFTALMOLOGISTA"
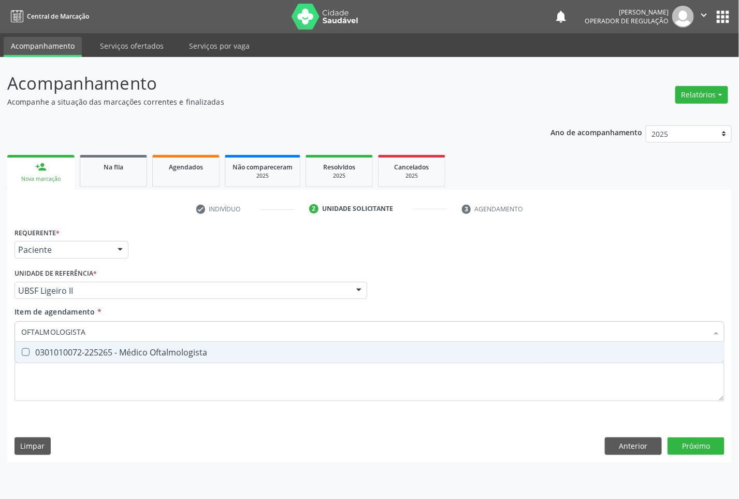
click at [197, 343] on span "0301010072-225265 - Médico Oftalmologista" at bounding box center [369, 352] width 709 height 21
checkbox Oftalmologista "true"
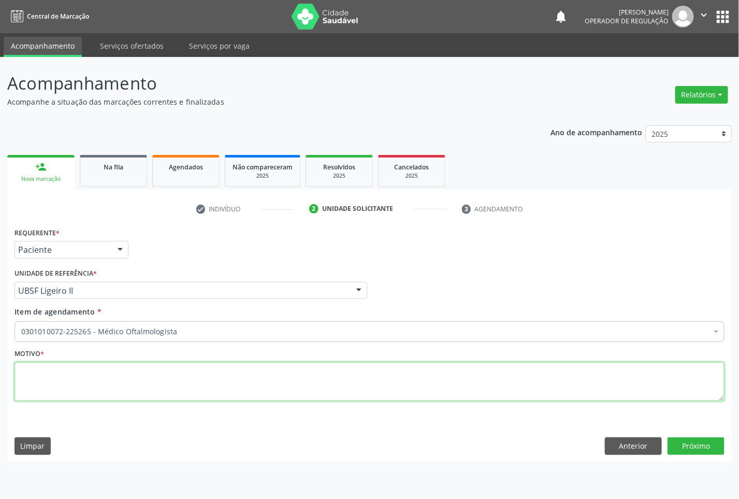
paste textarea "CONSULTA 07/2025"
click at [266, 384] on textarea at bounding box center [370, 381] width 710 height 39
type textarea "CONSULTA 07/2025"
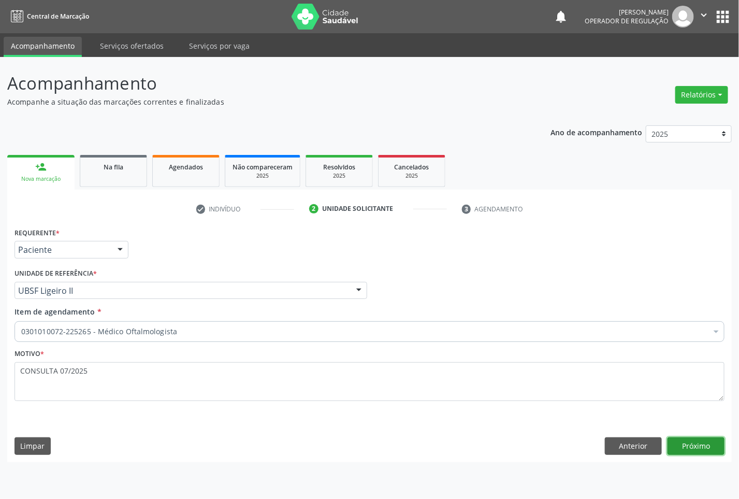
click at [685, 440] on button "Próximo" at bounding box center [696, 446] width 57 height 18
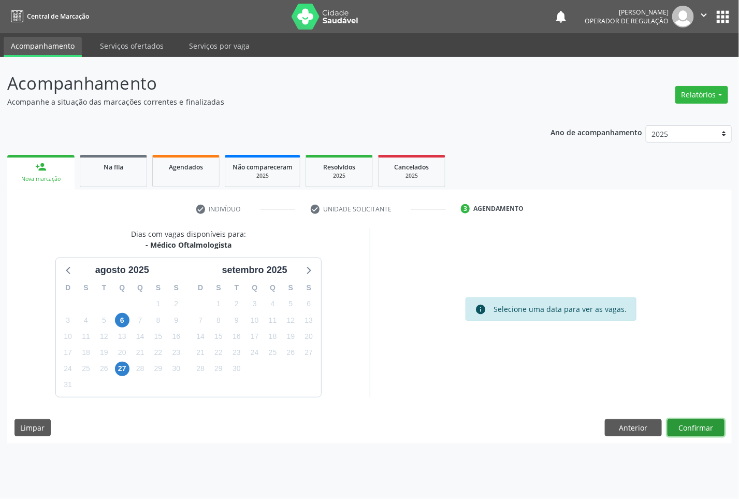
click at [683, 436] on button "Confirmar" at bounding box center [696, 428] width 57 height 18
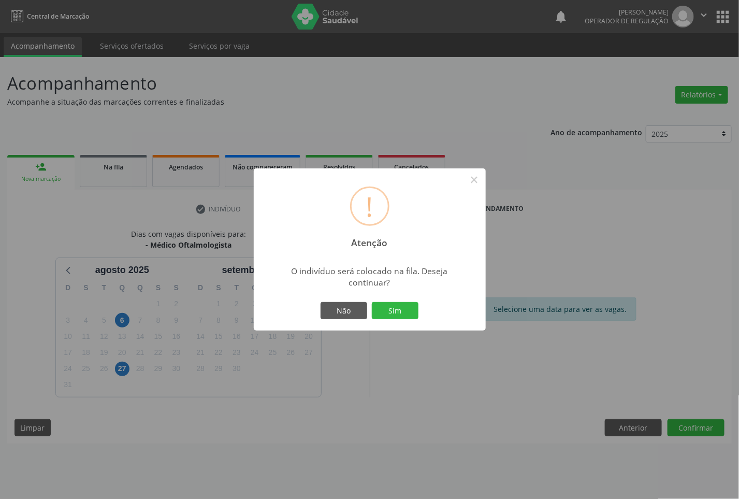
click at [372, 302] on button "Sim" at bounding box center [395, 311] width 47 height 18
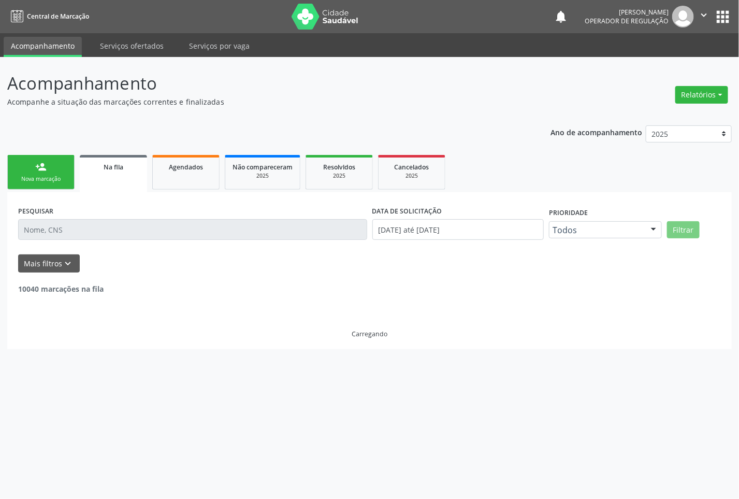
click at [61, 163] on link "person_add Nova marcação" at bounding box center [40, 172] width 67 height 35
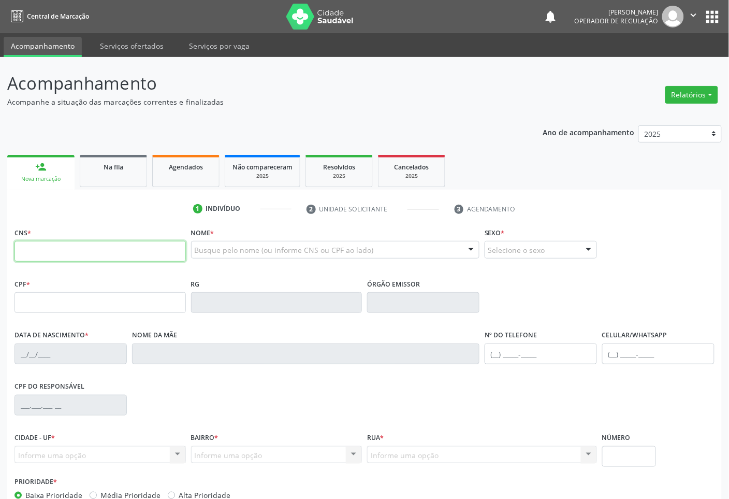
click at [140, 252] on input "text" at bounding box center [100, 251] width 171 height 21
type input "700 8079 3100 5780"
type input "028.500.777-71"
type input "[DATE]"
type input "[PERSON_NAME]"
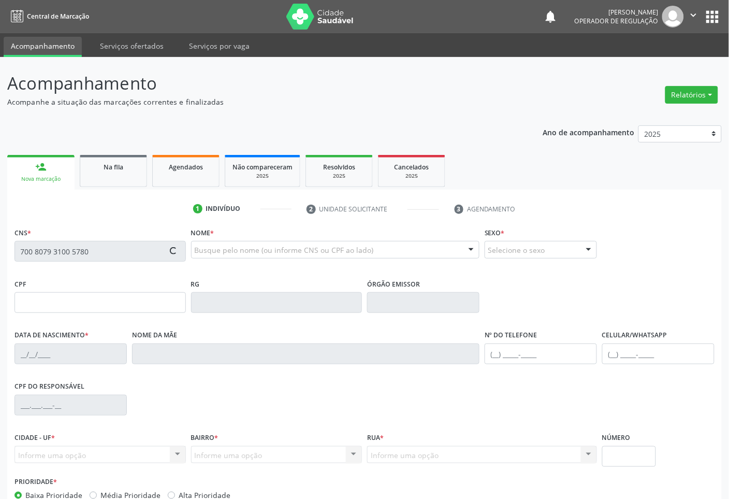
type input "[PHONE_NUMBER]"
type input "S/N"
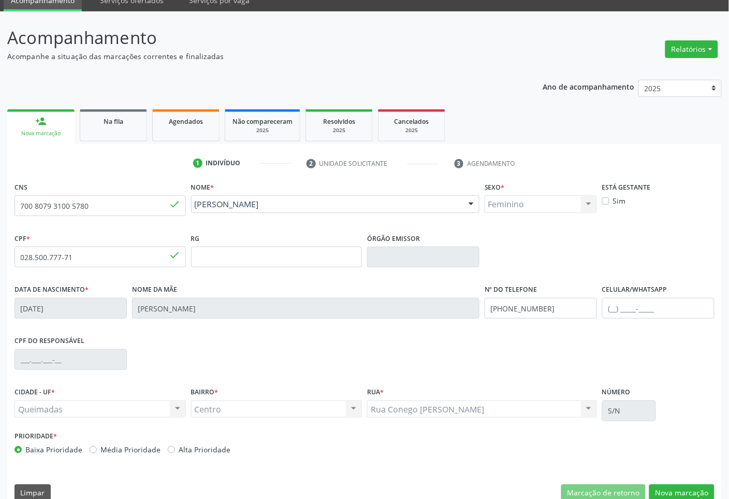
scroll to position [63, 0]
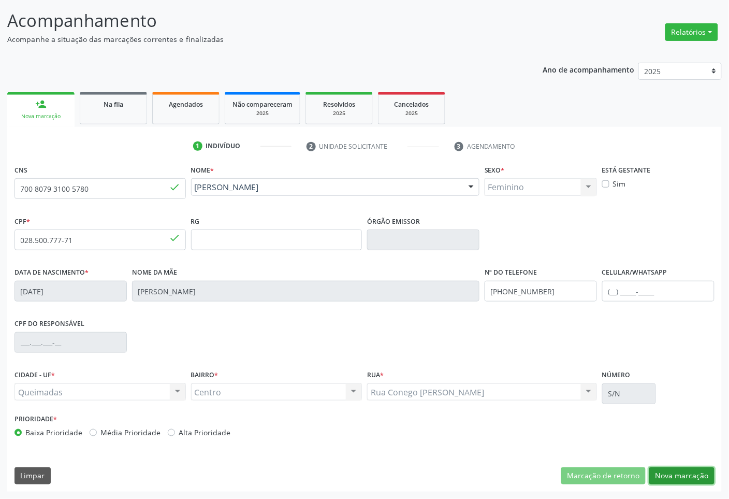
click at [677, 476] on button "Nova marcação" at bounding box center [682, 476] width 65 height 18
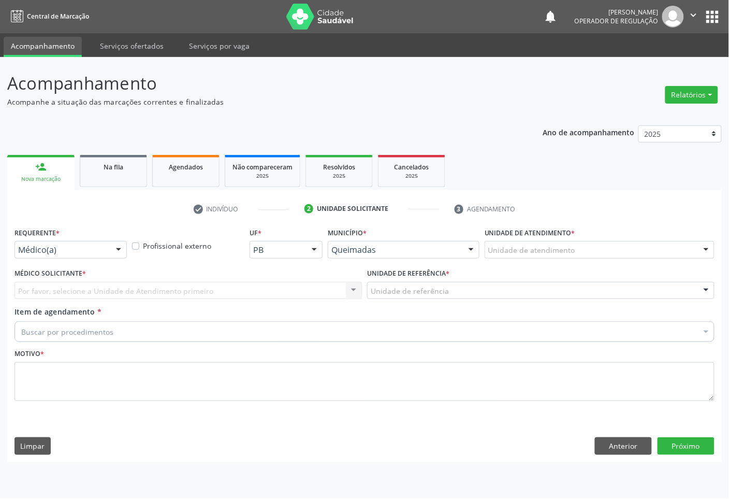
scroll to position [0, 0]
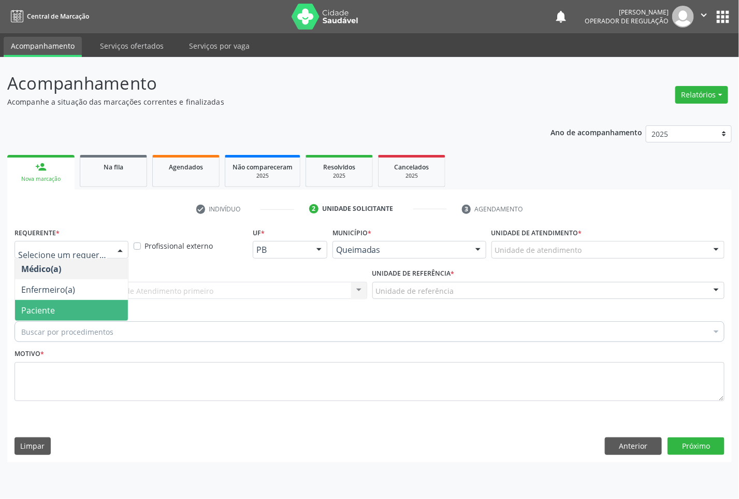
click at [70, 315] on span "Paciente" at bounding box center [71, 310] width 113 height 21
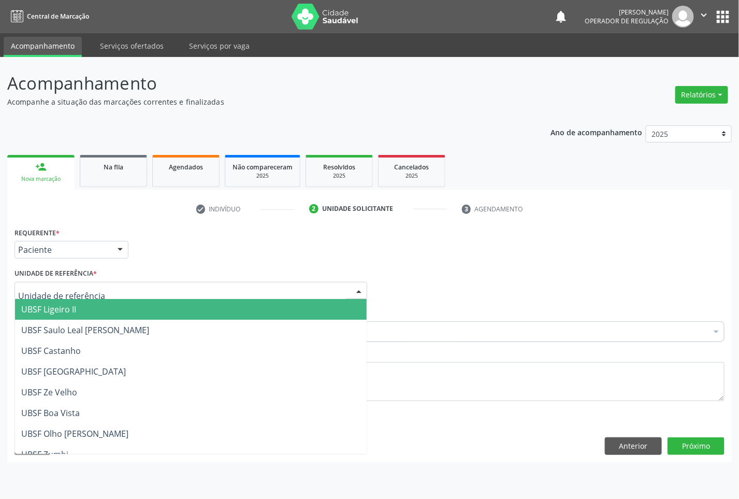
click at [260, 293] on div at bounding box center [191, 291] width 353 height 18
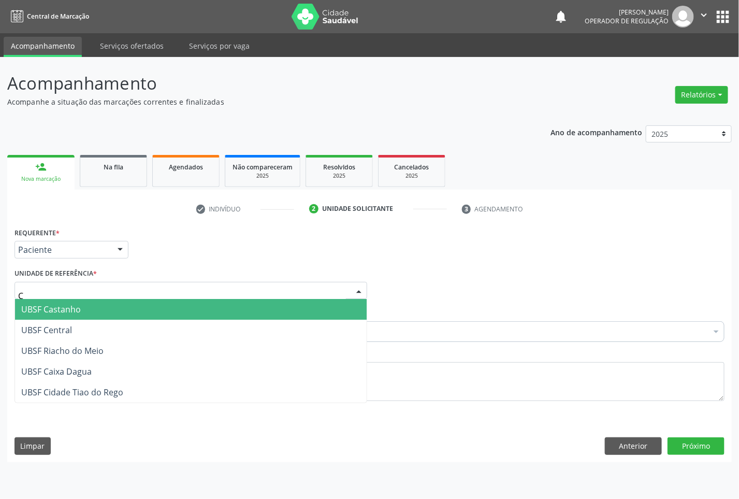
type input "CE"
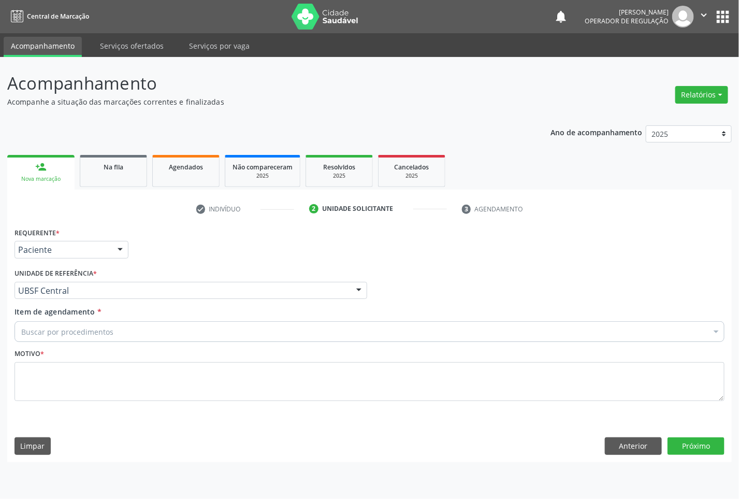
click at [267, 324] on div "Buscar por procedimentos" at bounding box center [370, 331] width 710 height 21
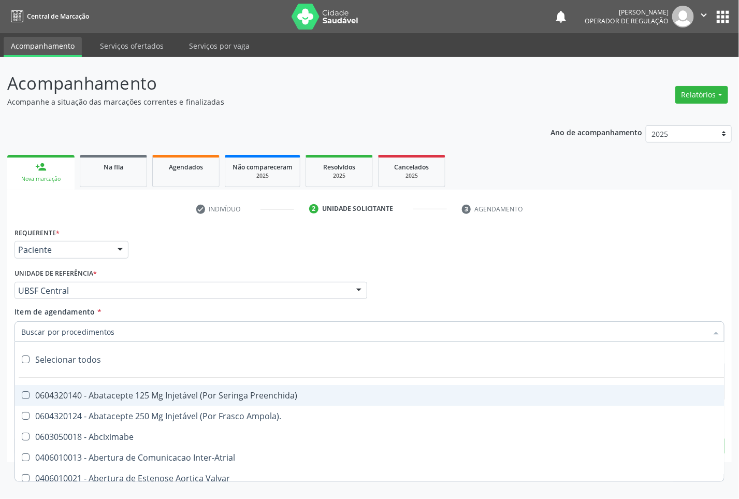
paste input "CONSULTA 07/2025"
type input "CONSULTA 07/2025"
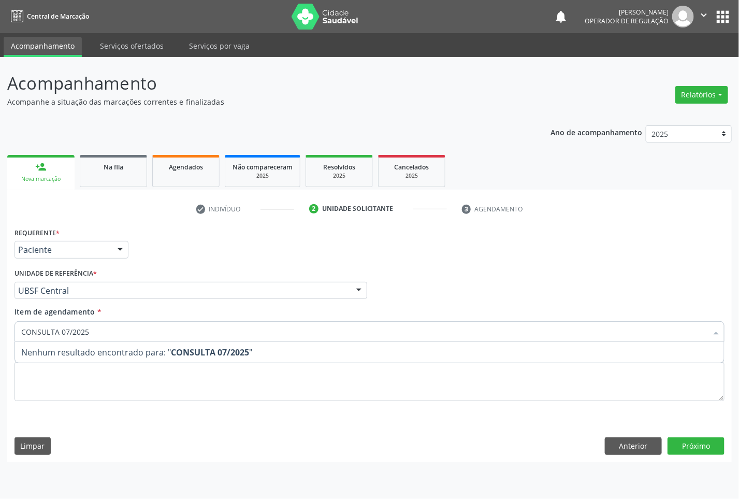
click at [413, 408] on div "Requerente * Paciente Médico(a) Enfermeiro(a) Paciente Nenhum resultado encontr…" at bounding box center [370, 320] width 710 height 191
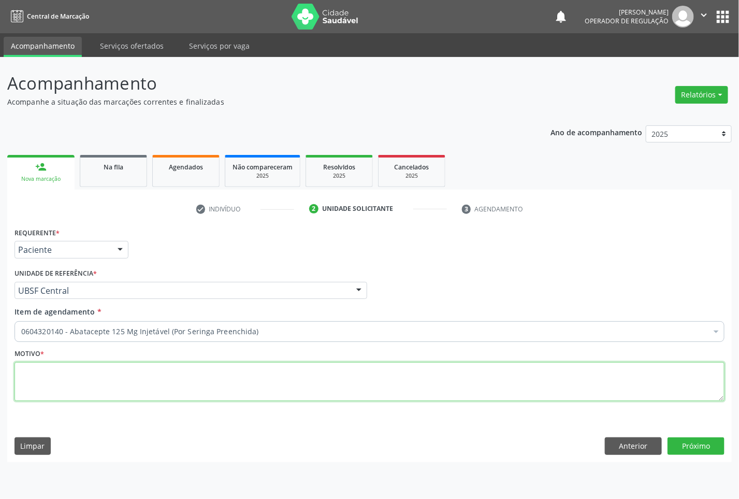
click at [474, 366] on textarea at bounding box center [370, 381] width 710 height 39
paste textarea "CONSULTA 07/2025"
type textarea "CONSULTA 07/2025"
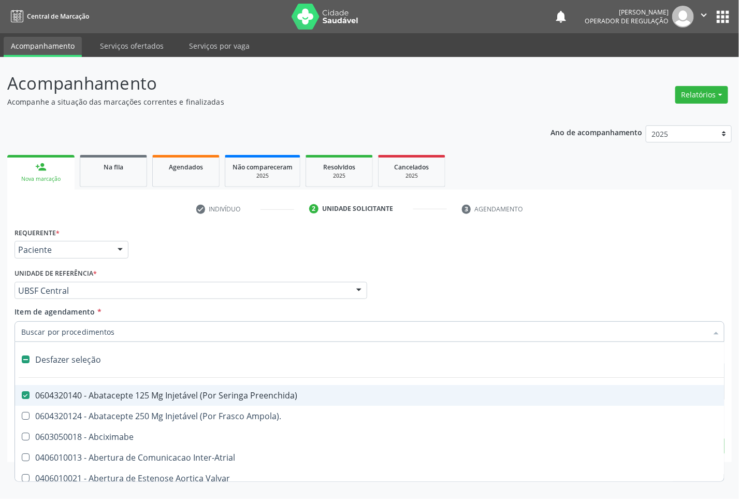
paste input "OFTALMOLOGISTA"
type input "OFTALMOLOGISTA"
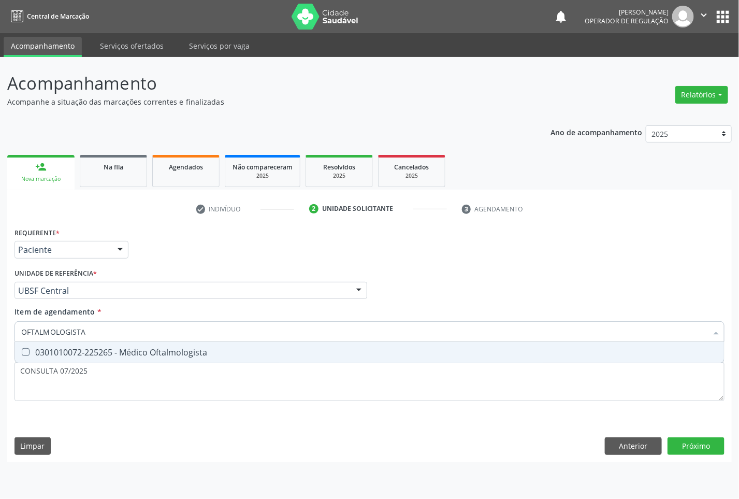
click at [265, 357] on span "0301010072-225265 - Médico Oftalmologista" at bounding box center [369, 352] width 709 height 21
checkbox Oftalmologista "true"
type input "OFTALMOLOGISTA"
click at [291, 415] on div "Requerente * Paciente Médico(a) Enfermeiro(a) Paciente Nenhum resultado encontr…" at bounding box center [370, 320] width 710 height 191
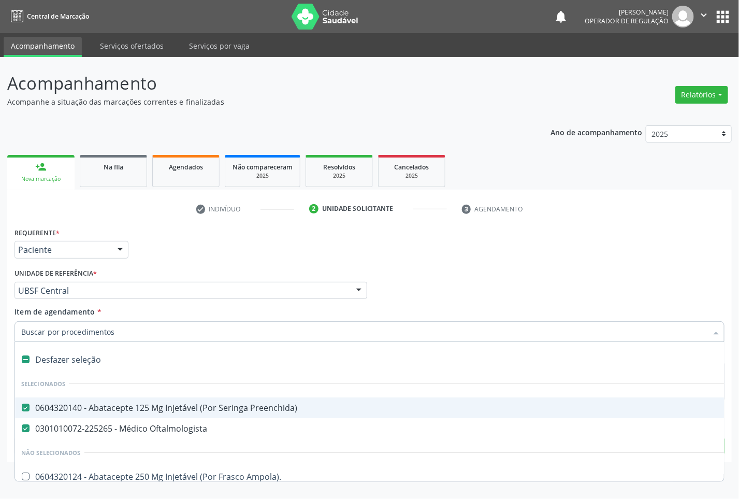
click at [230, 399] on span "0604320140 - Abatacepte 125 Mg Injetável (Por Seringa Preenchida)" at bounding box center [424, 407] width 819 height 21
click at [545, 236] on div "Requerente * Paciente Médico(a) Enfermeiro(a) Paciente Nenhum resultado encontr…" at bounding box center [369, 245] width 715 height 40
checkbox Preenchida\) "true"
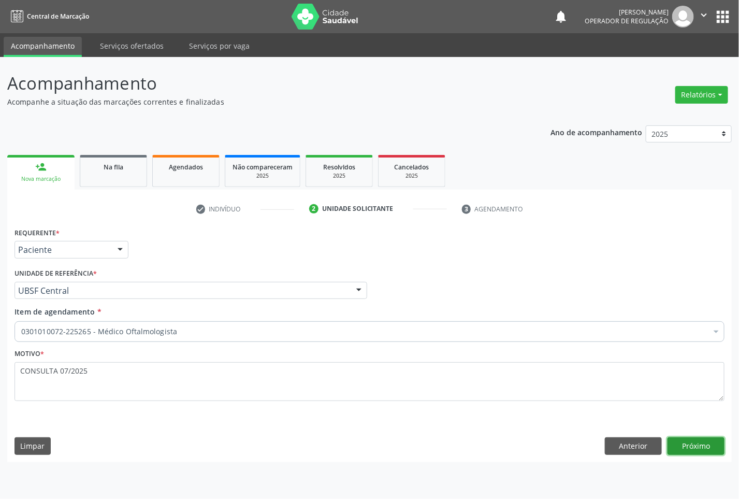
click at [710, 452] on button "Próximo" at bounding box center [696, 446] width 57 height 18
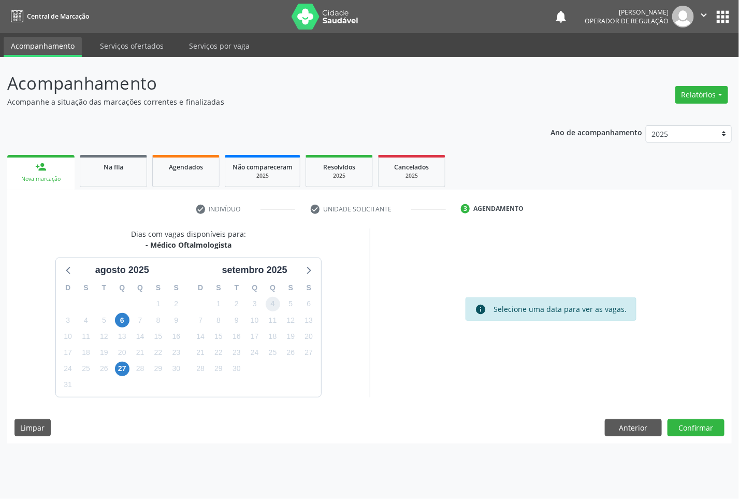
click at [276, 302] on span "4" at bounding box center [273, 304] width 15 height 15
click at [687, 419] on button "Confirmar" at bounding box center [696, 428] width 57 height 18
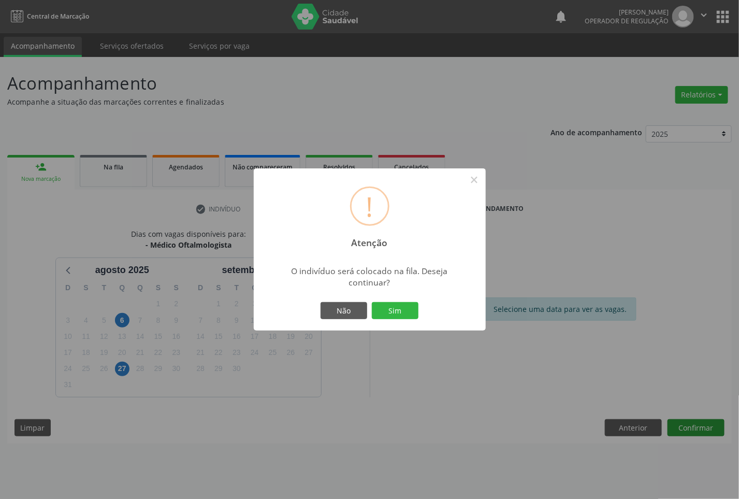
click at [372, 302] on button "Sim" at bounding box center [395, 311] width 47 height 18
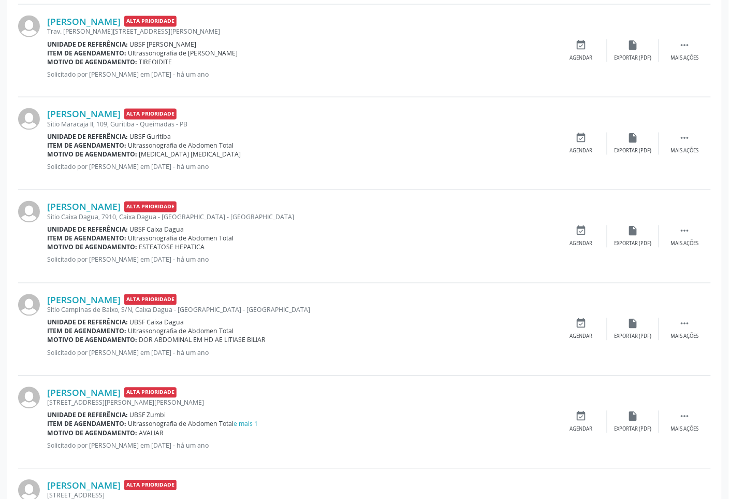
scroll to position [436, 0]
